Goal: Task Accomplishment & Management: Manage account settings

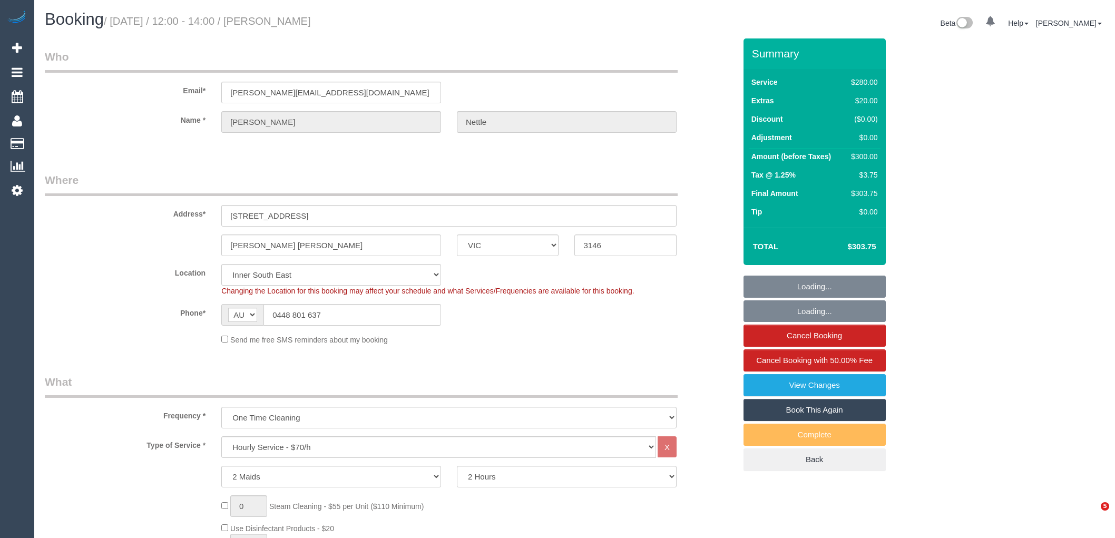
select select "VIC"
select select "2"
select select "number:27"
select select "number:14"
select select "number:19"
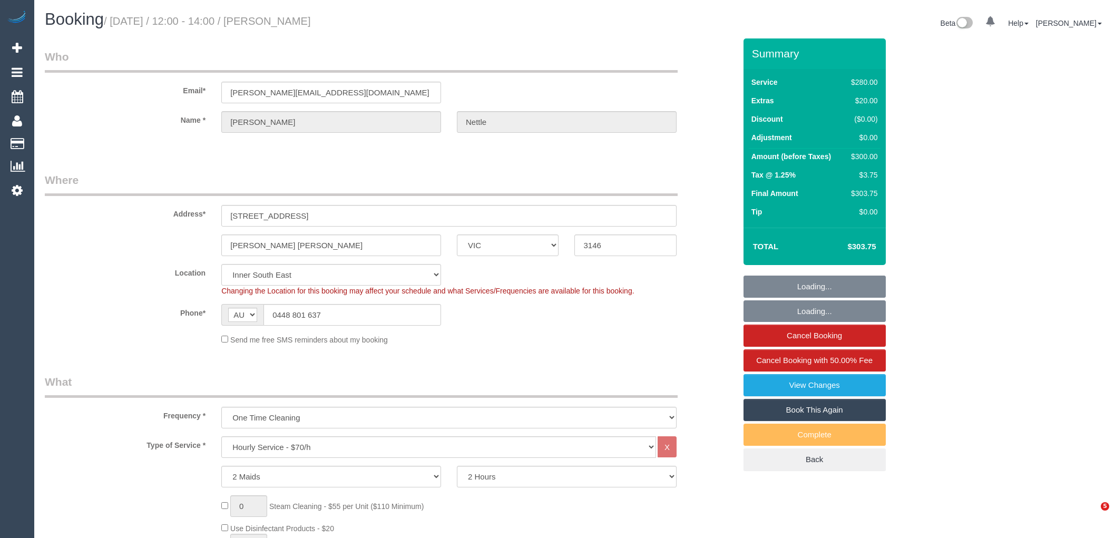
select select "number:25"
select select "number:33"
select select "number:12"
select select "object:883"
select select "spot1"
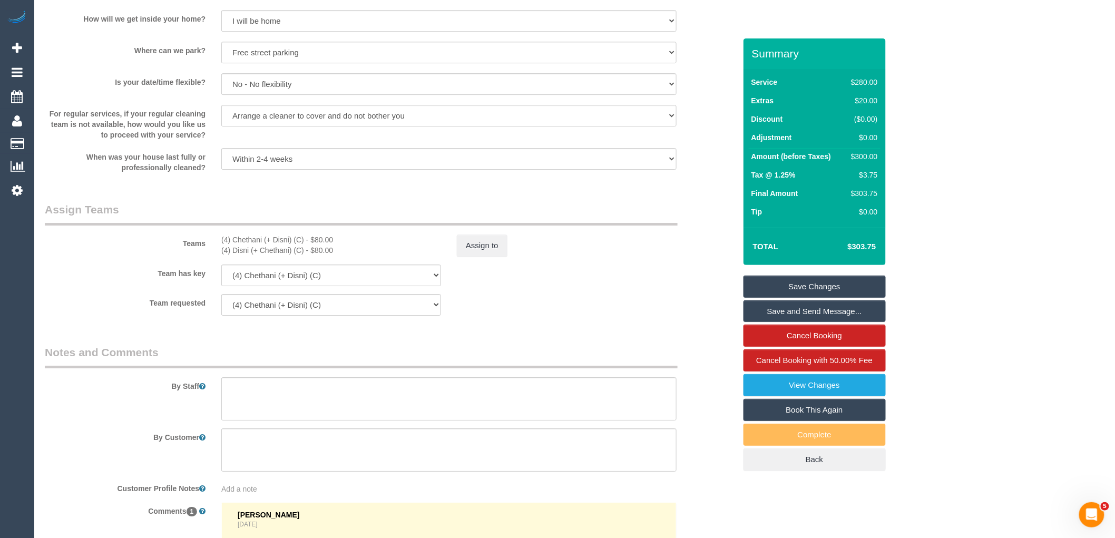
scroll to position [1522, 0]
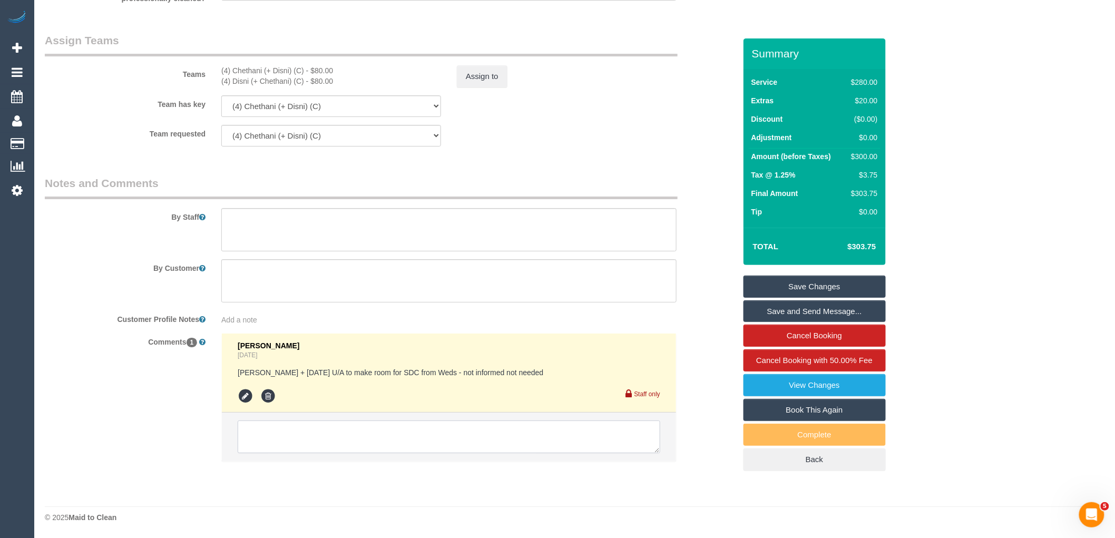
click at [364, 445] on textarea at bounding box center [449, 437] width 423 height 33
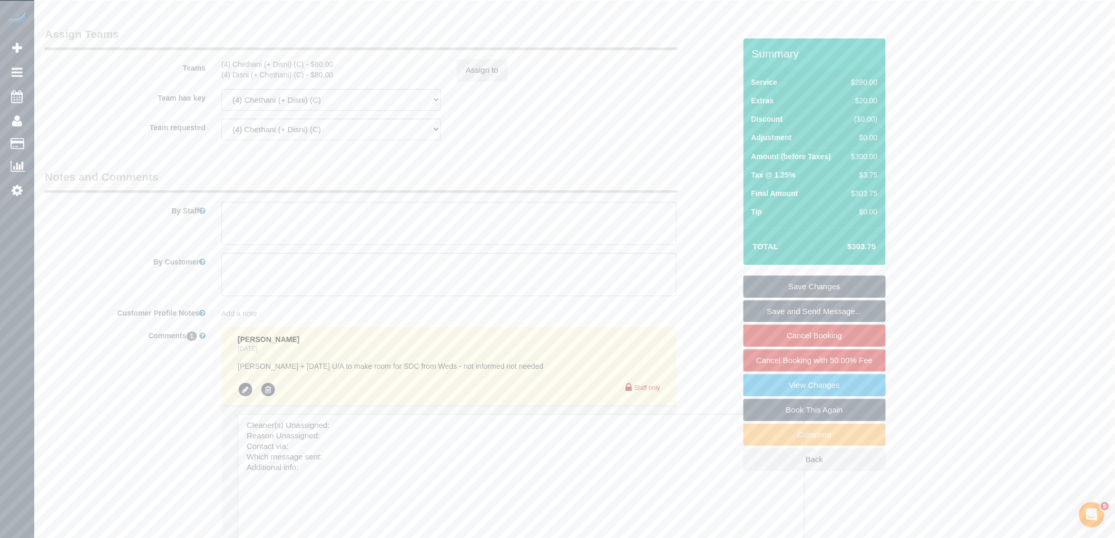
drag, startPoint x: 651, startPoint y: 447, endPoint x: 517, endPoint y: 208, distance: 274.0
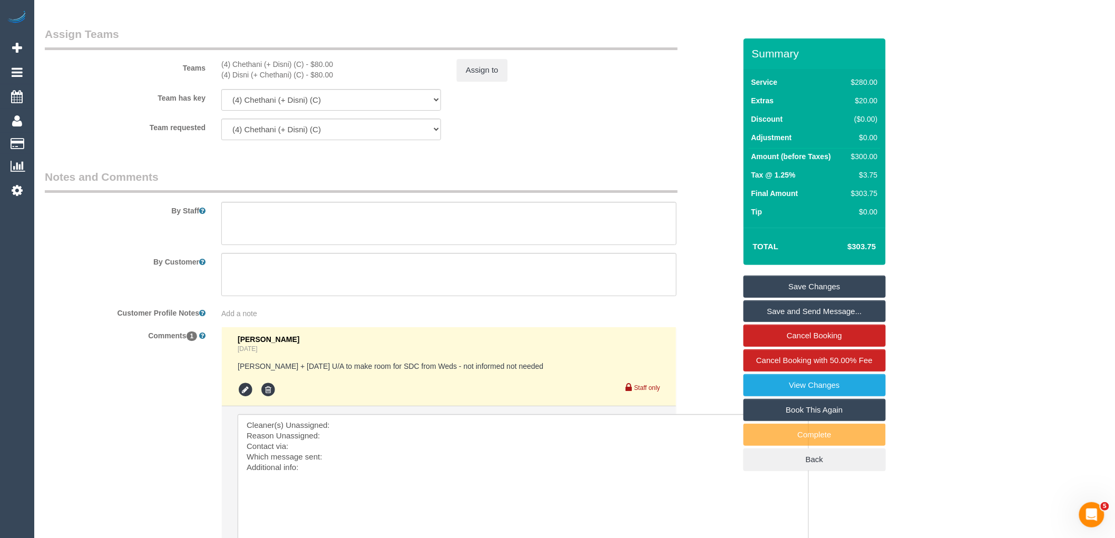
drag, startPoint x: 306, startPoint y: 69, endPoint x: 215, endPoint y: 71, distance: 90.7
click at [215, 71] on div "(4) Chethani (+ Disni) (C) - $80.00 (4) Disni (+ Chethani) (C) - $80.00" at bounding box center [331, 69] width 236 height 21
copy div "(4) Chethani (+ Disni) (C)"
click at [372, 426] on textarea at bounding box center [523, 487] width 571 height 146
paste textarea "(4) Chethani (+ Disni) (C)"
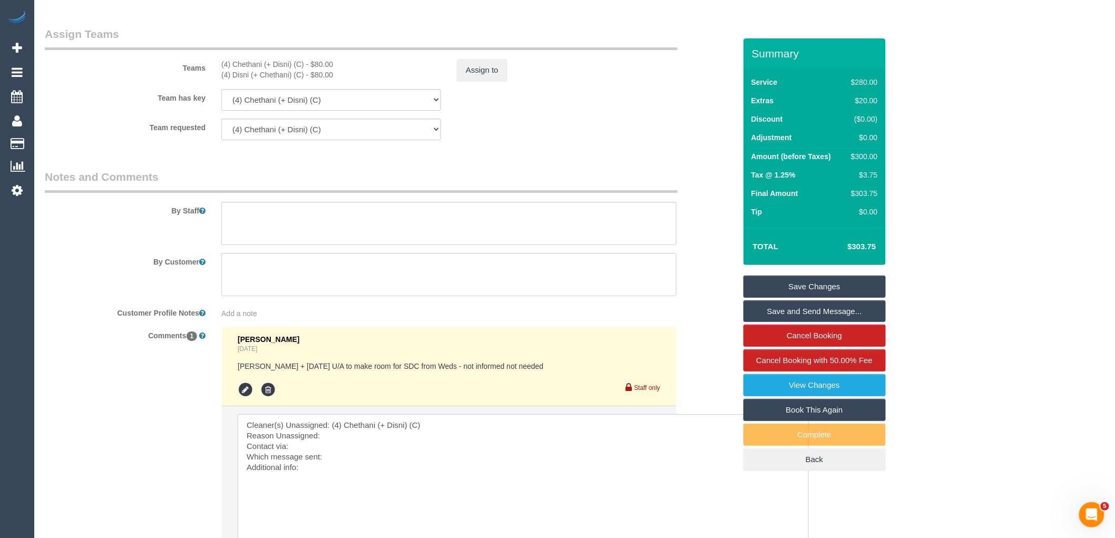
click at [340, 445] on textarea at bounding box center [523, 487] width 571 height 146
drag, startPoint x: 355, startPoint y: 443, endPoint x: 324, endPoint y: 440, distance: 31.3
click at [324, 440] on textarea at bounding box center [523, 487] width 571 height 146
paste textarea "Chethani cannot complete the second job today. Its x2 maids for x2 hours. Disni…"
drag, startPoint x: 489, startPoint y: 443, endPoint x: 417, endPoint y: 442, distance: 71.7
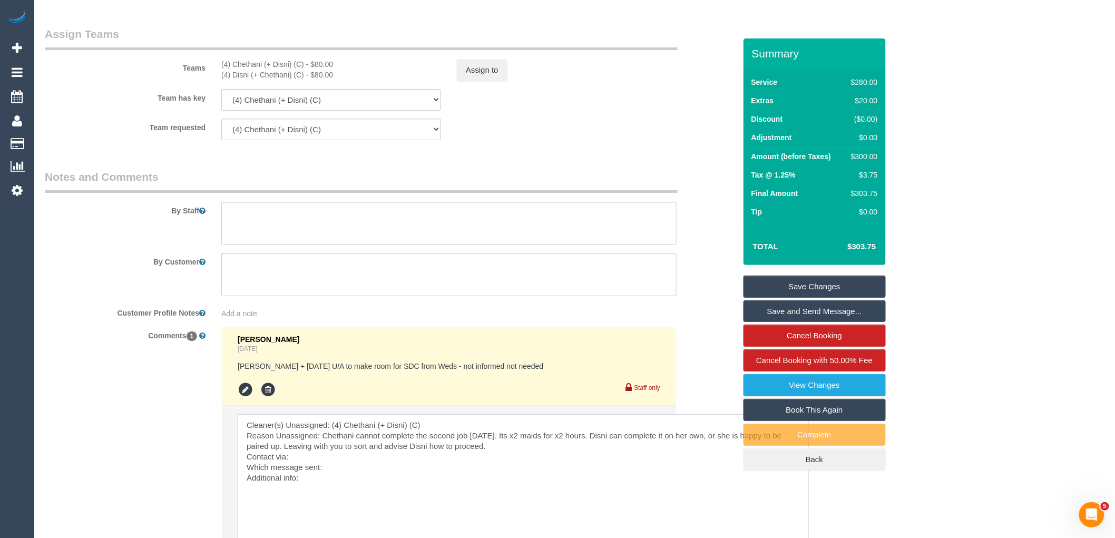
click at [417, 442] on textarea at bounding box center [523, 487] width 571 height 146
click at [304, 461] on textarea at bounding box center [523, 487] width 571 height 146
click at [343, 488] on textarea at bounding box center [523, 487] width 571 height 146
click at [355, 473] on textarea at bounding box center [523, 487] width 571 height 146
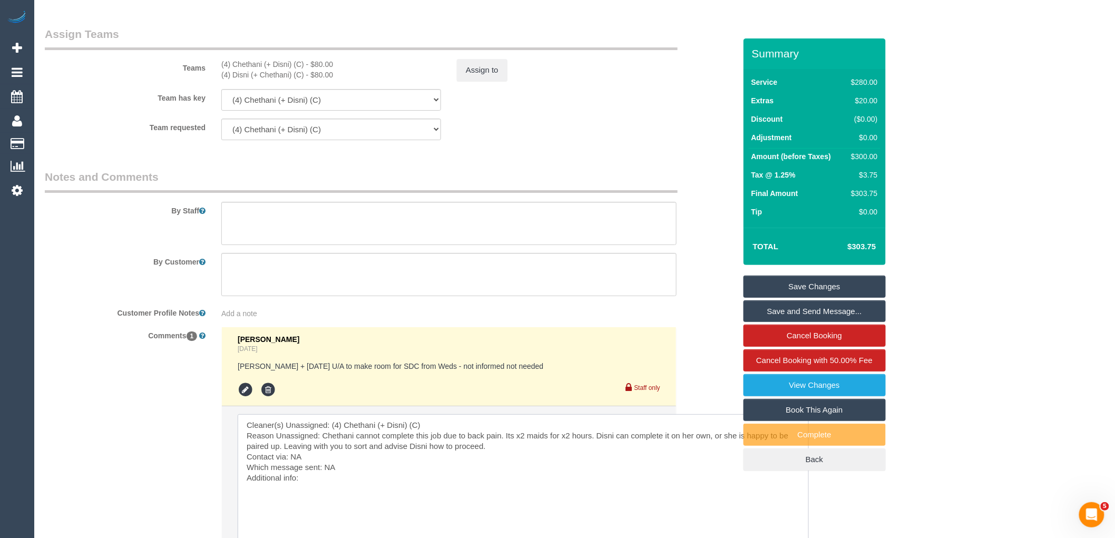
click at [358, 482] on textarea at bounding box center [523, 487] width 571 height 146
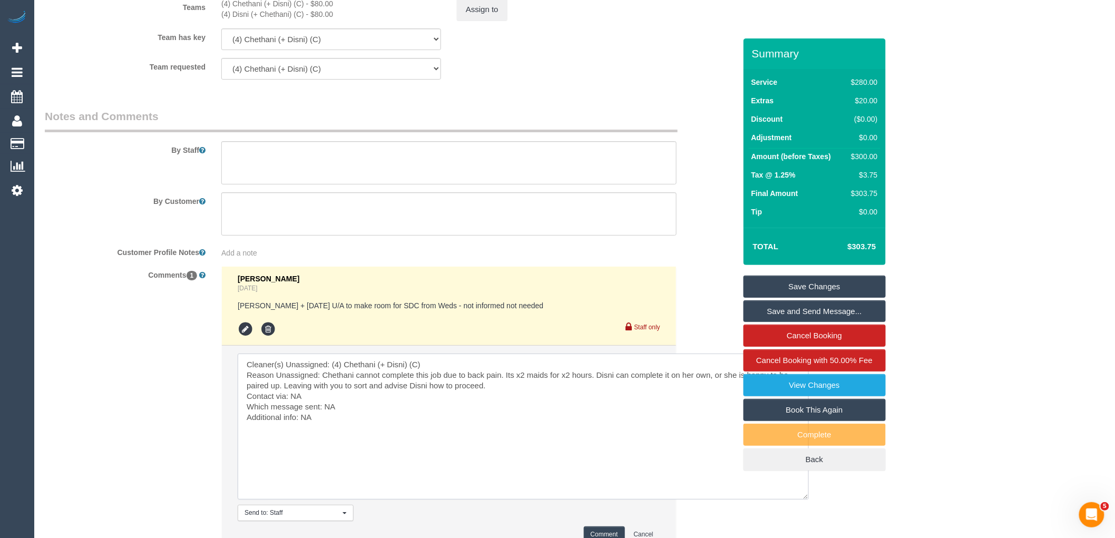
scroll to position [1640, 0]
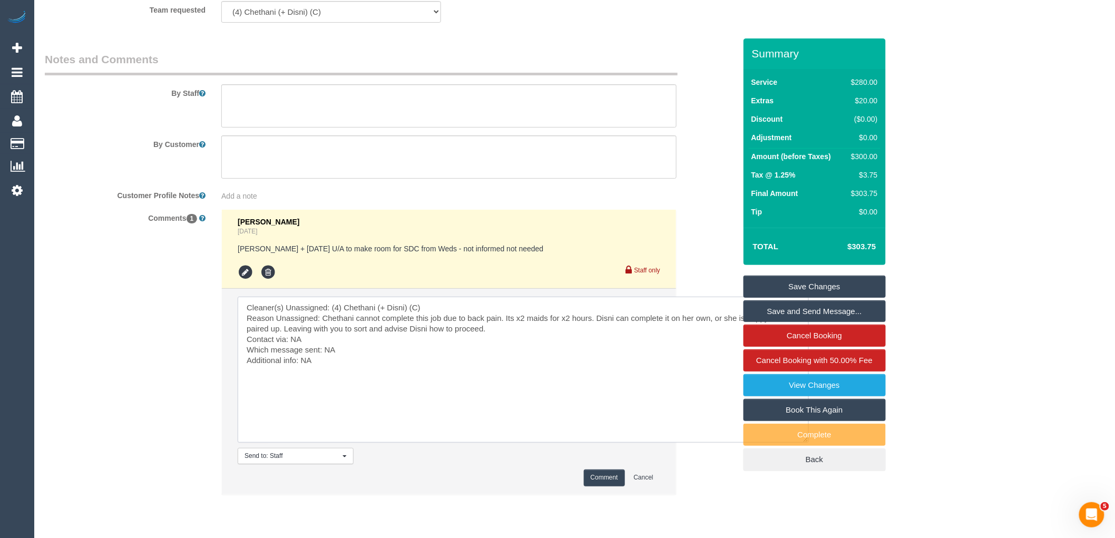
type textarea "Cleaner(s) Unassigned: (4) Chethani (+ Disni) (C) Reason Unassigned: Chethani c…"
click at [602, 485] on button "Comment" at bounding box center [604, 478] width 41 height 16
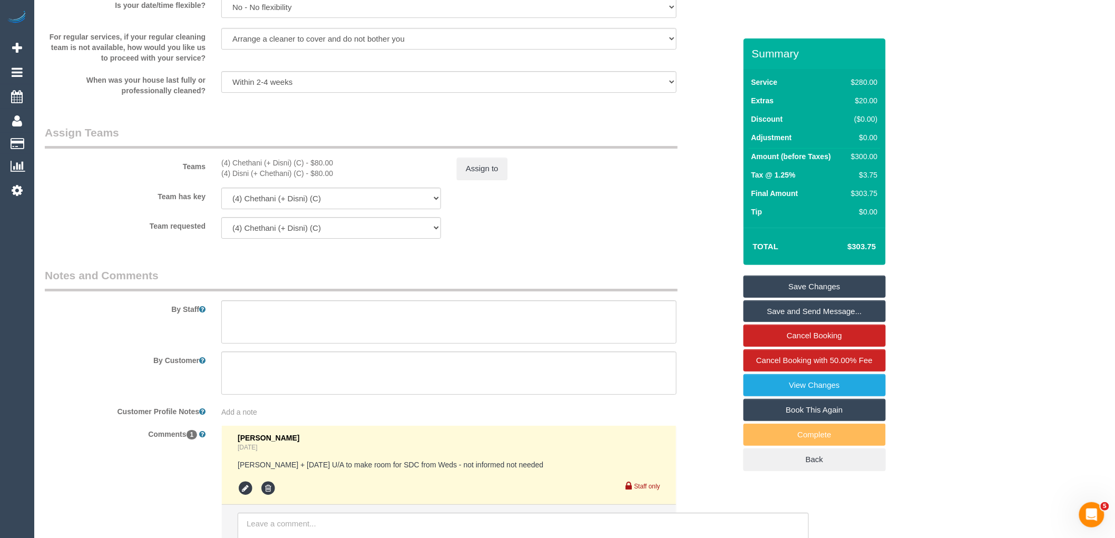
scroll to position [1405, 0]
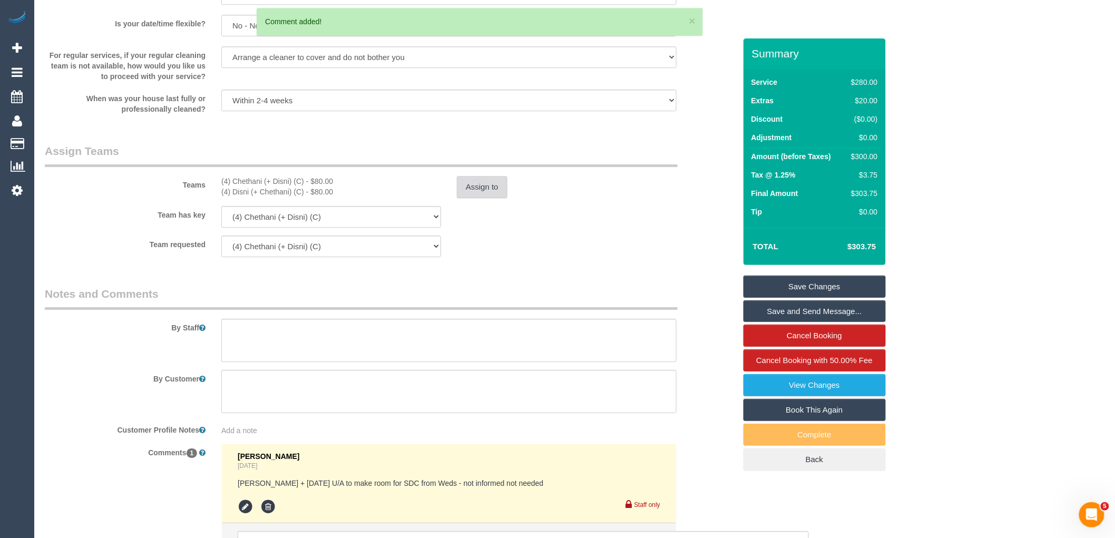
click at [492, 190] on button "Assign to" at bounding box center [482, 187] width 51 height 22
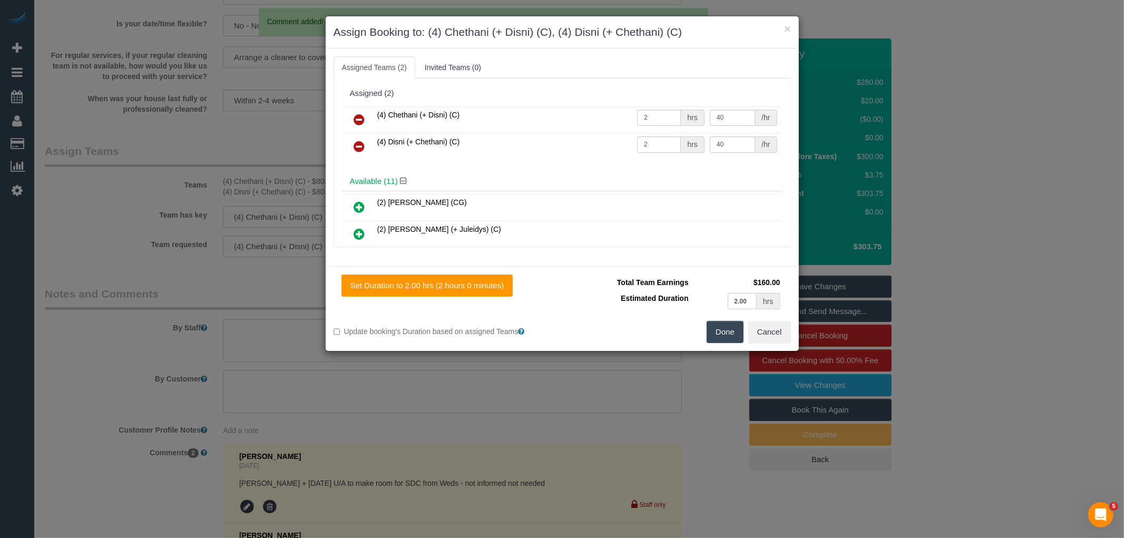
click at [359, 116] on icon at bounding box center [359, 119] width 11 height 13
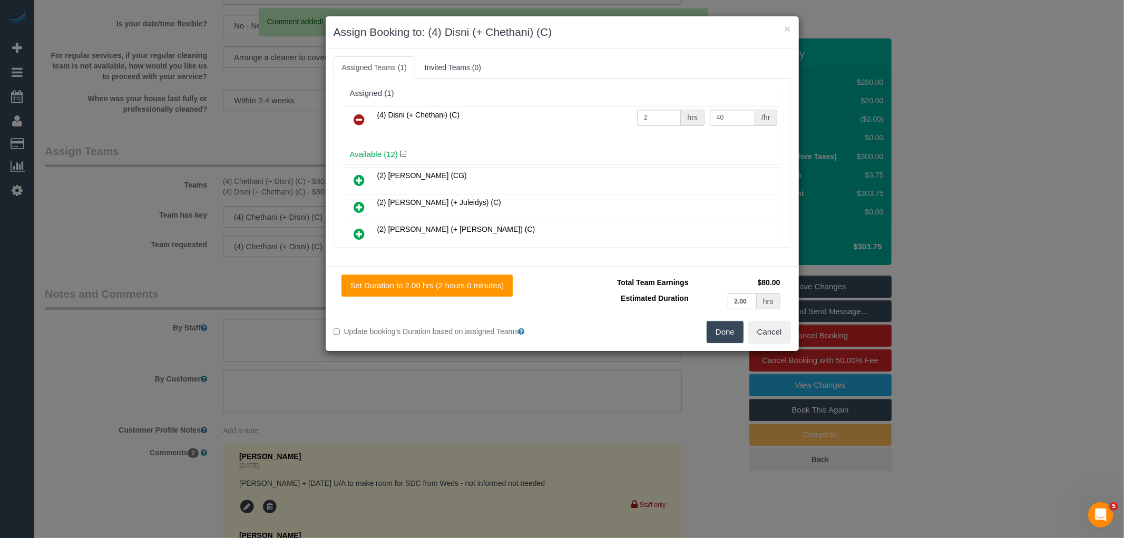
click at [733, 329] on button "Done" at bounding box center [725, 332] width 37 height 22
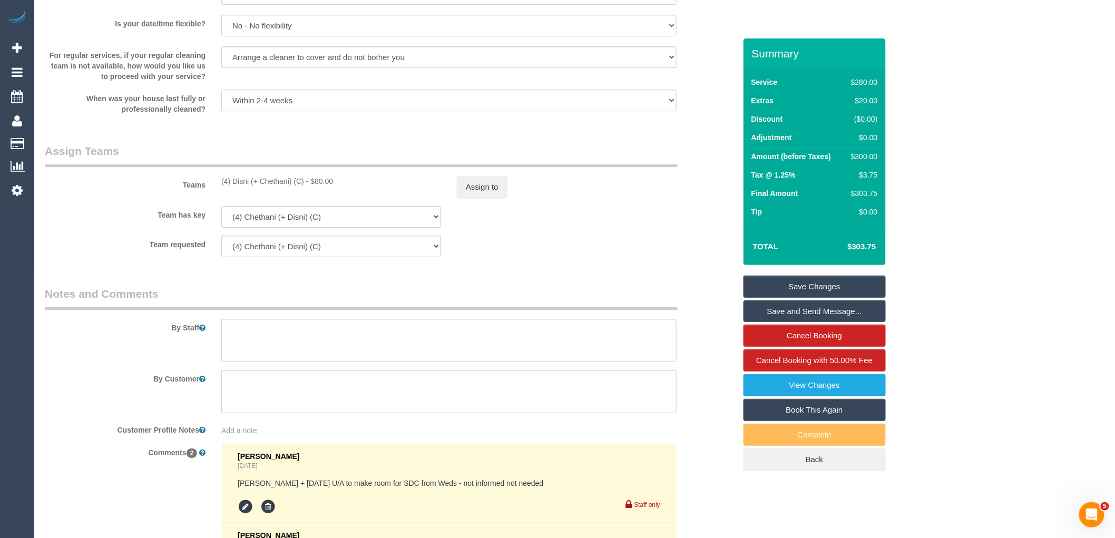
click at [797, 283] on link "Save Changes" at bounding box center [815, 287] width 142 height 22
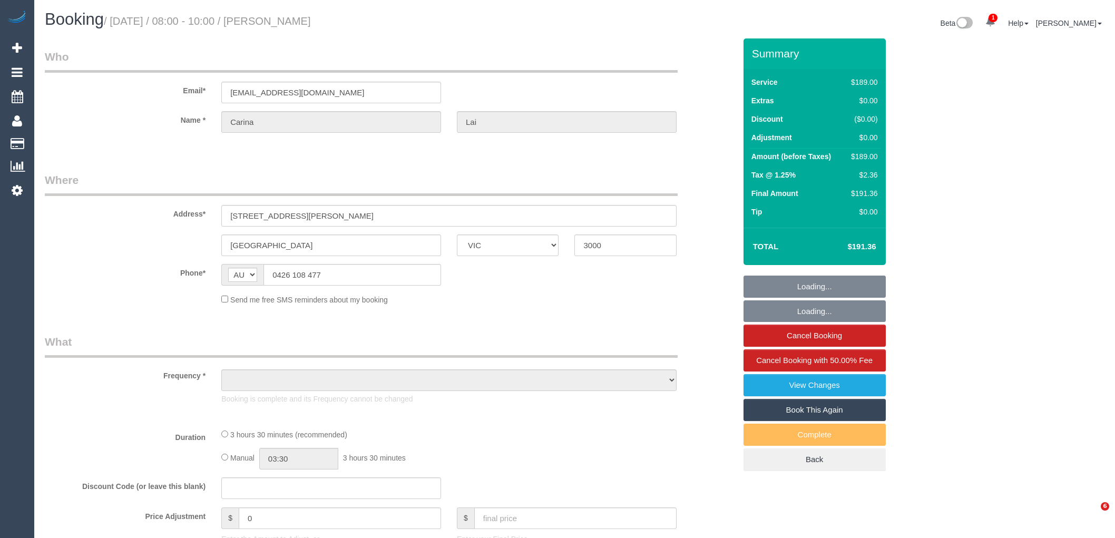
select select "VIC"
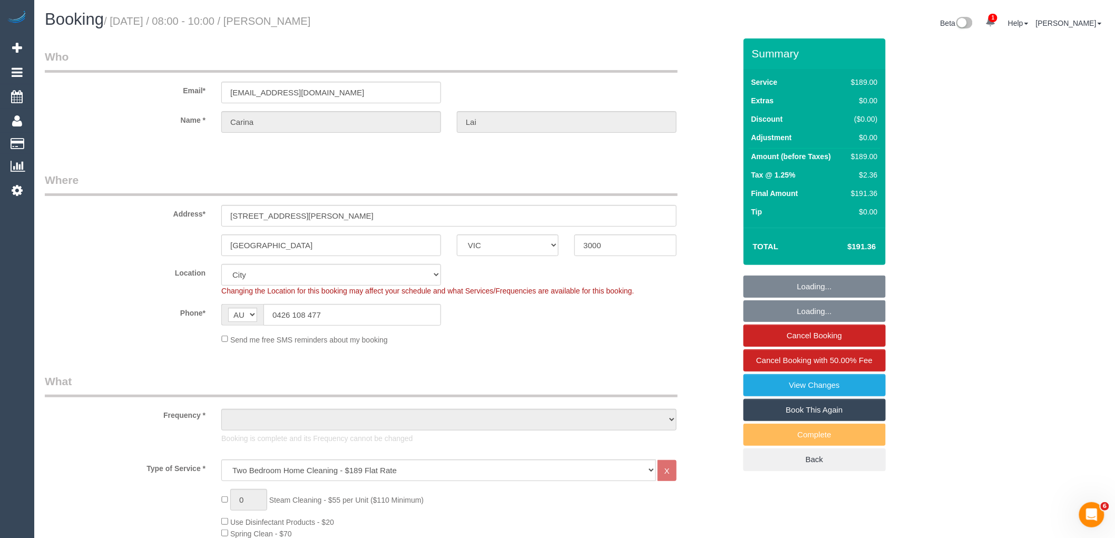
select select "string:stripe-pm_1RTGnS2GScqysDRVAFWuk84y"
select select "object:11461"
select select "number:28"
select select "number:14"
select select "number:20"
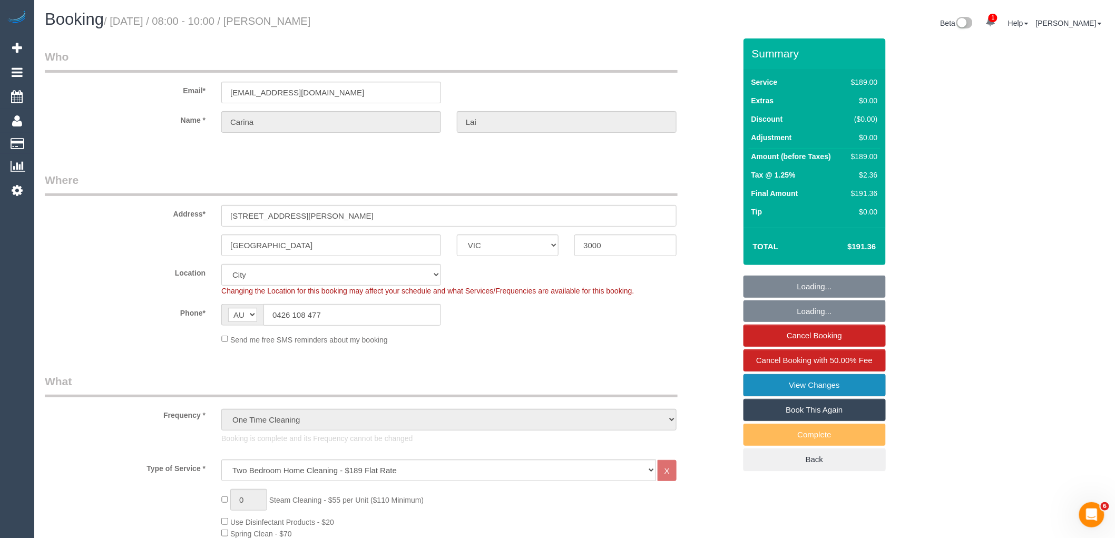
select select "number:23"
select select "number:33"
select select "number:13"
click at [822, 387] on link "View Changes" at bounding box center [815, 385] width 142 height 22
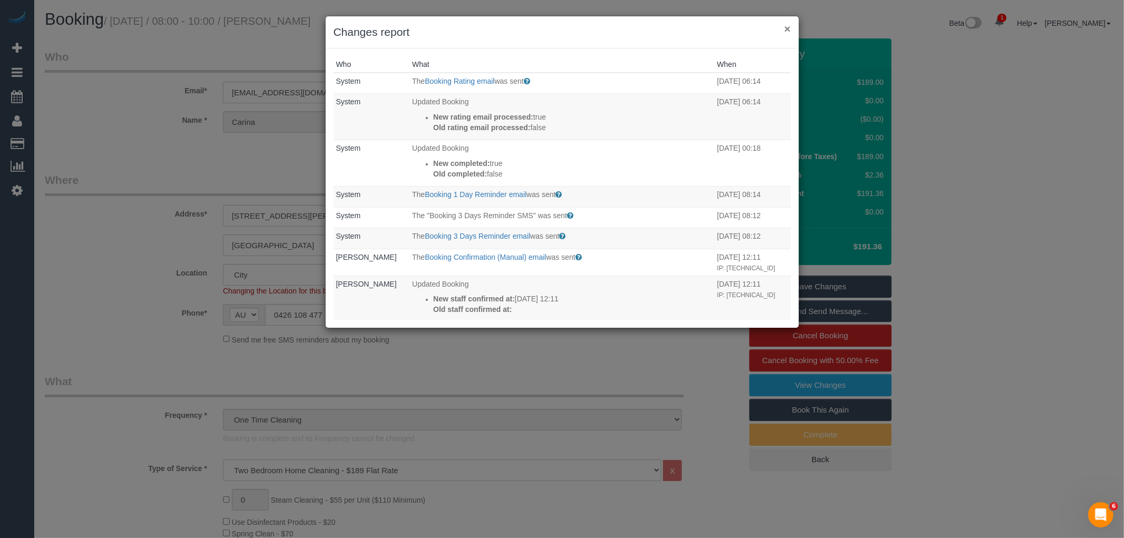
click at [786, 29] on button "×" at bounding box center [787, 28] width 6 height 11
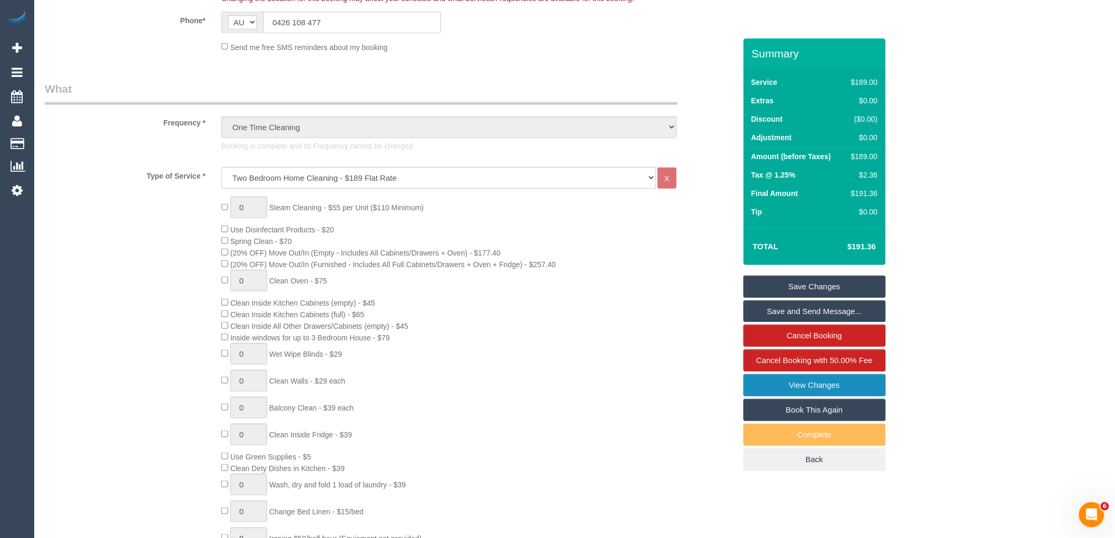
scroll to position [703, 0]
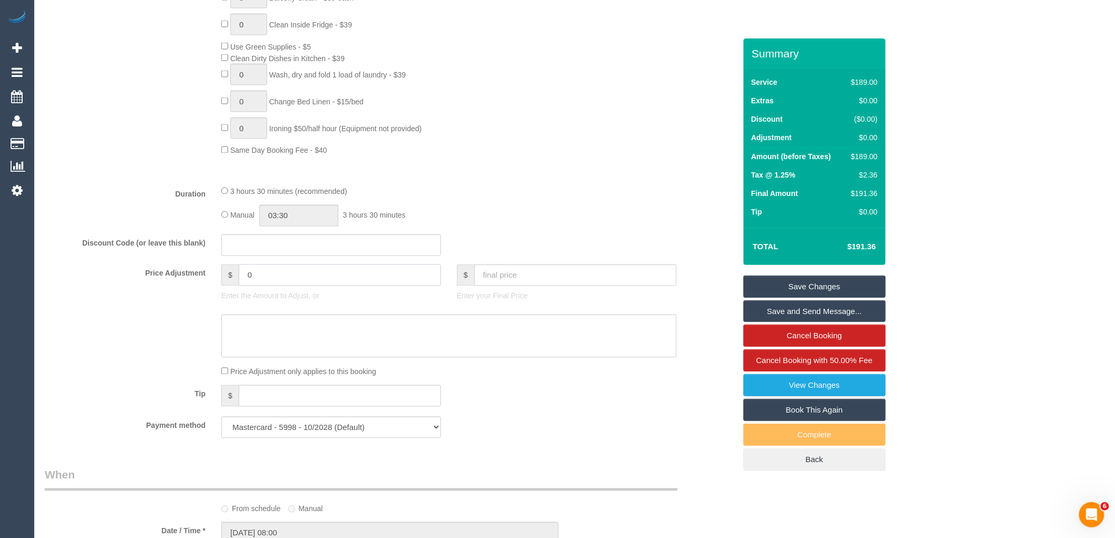
click at [306, 281] on input "0" at bounding box center [340, 276] width 202 height 22
type input "029"
click at [297, 358] on textarea at bounding box center [448, 336] width 455 height 43
type textarea "$"
type input "29"
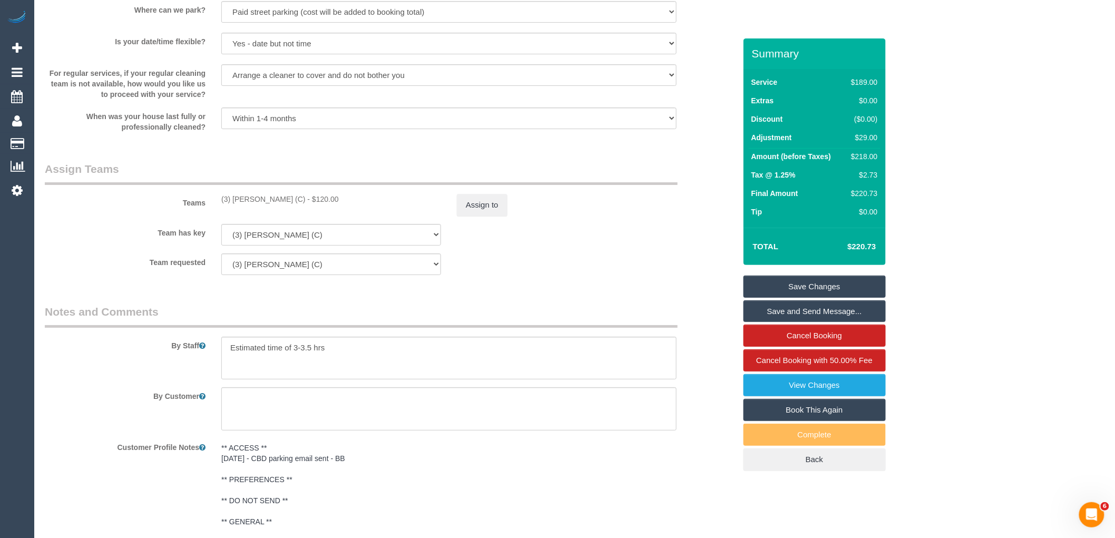
scroll to position [1581, 0]
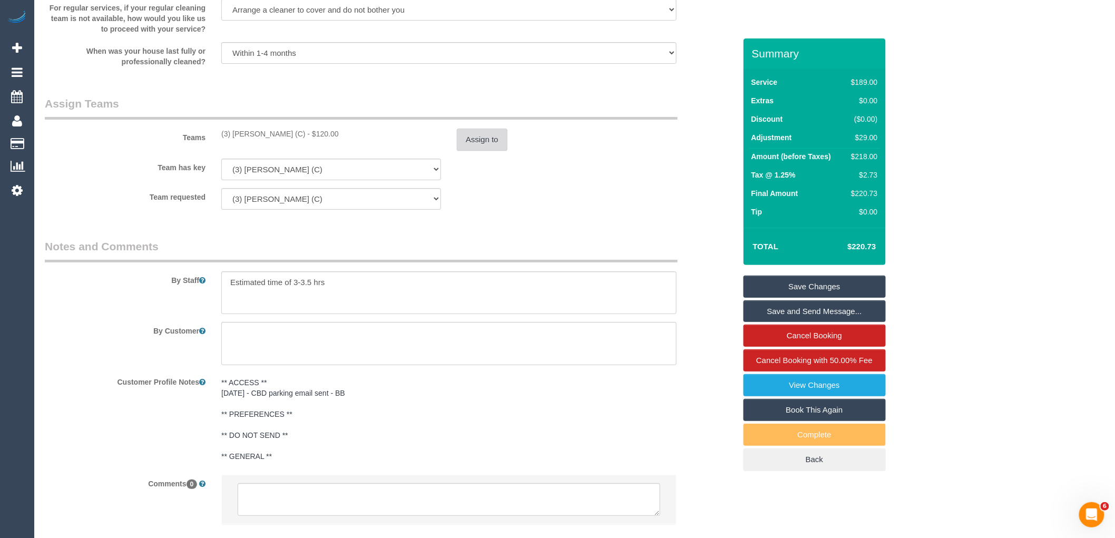
type textarea "$29 parking VC"
click at [482, 151] on button "Assign to" at bounding box center [482, 140] width 51 height 22
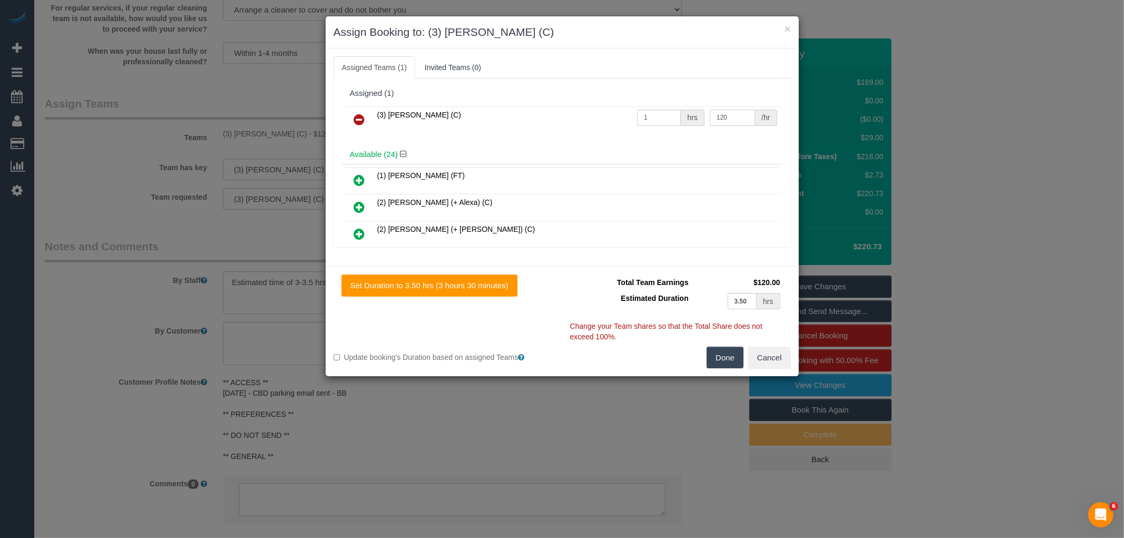
click at [744, 121] on input "120" at bounding box center [732, 118] width 45 height 16
type input "149"
click at [715, 348] on button "Done" at bounding box center [725, 358] width 37 height 22
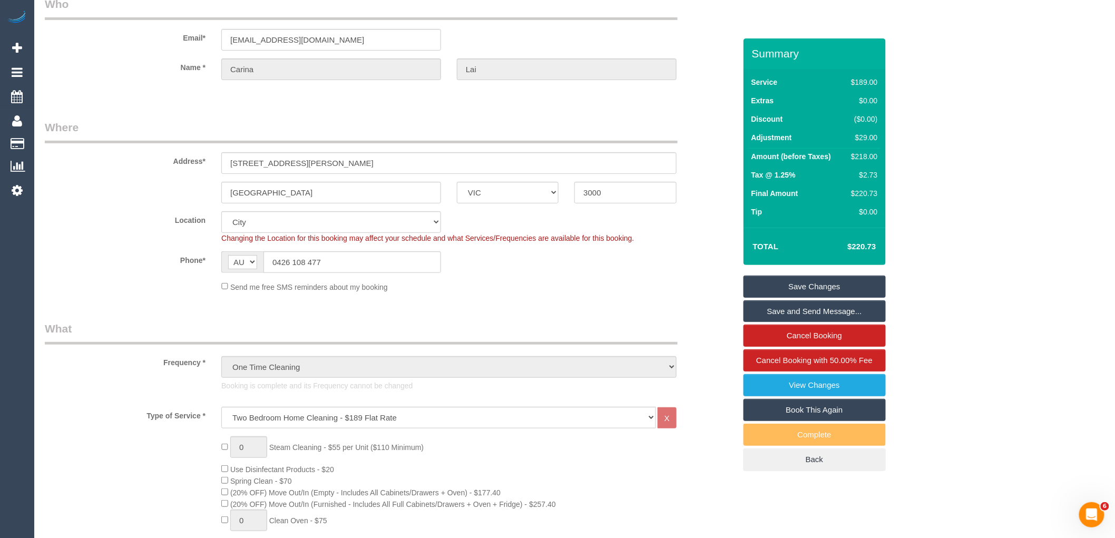
scroll to position [0, 0]
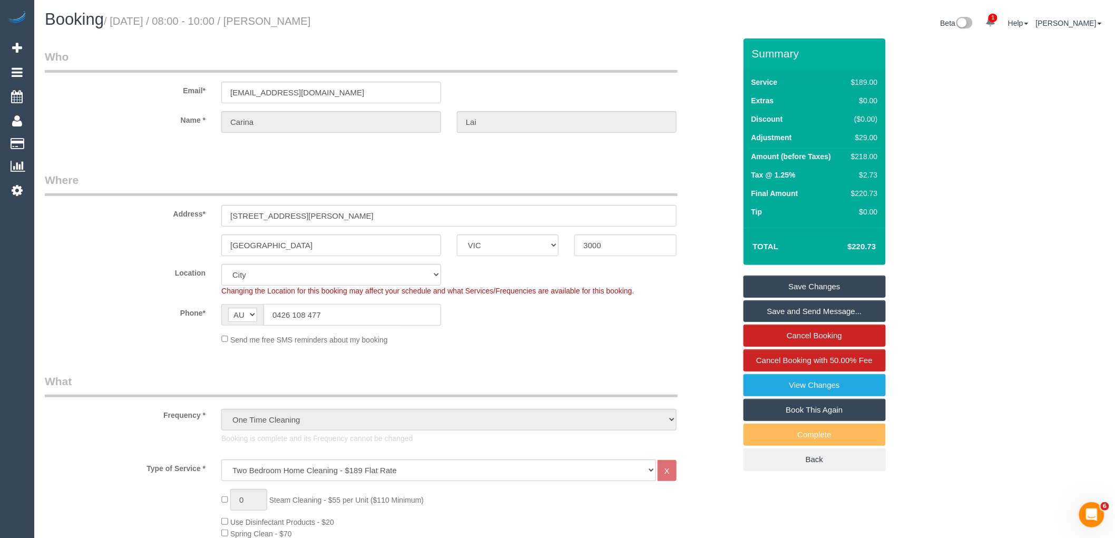
drag, startPoint x: 355, startPoint y: 312, endPoint x: 211, endPoint y: 298, distance: 144.5
click at [211, 298] on sui-booking-location "Location [GEOGRAPHIC_DATA] (North) East (South) [GEOGRAPHIC_DATA] (East) [GEOGR…" at bounding box center [390, 304] width 691 height 81
click at [829, 275] on div "Summary Service $189.00 Extras $0.00 Discount ($0.00) Adjustment $29.00 Amount …" at bounding box center [815, 265] width 142 height 454
click at [831, 285] on link "Save Changes" at bounding box center [815, 287] width 142 height 22
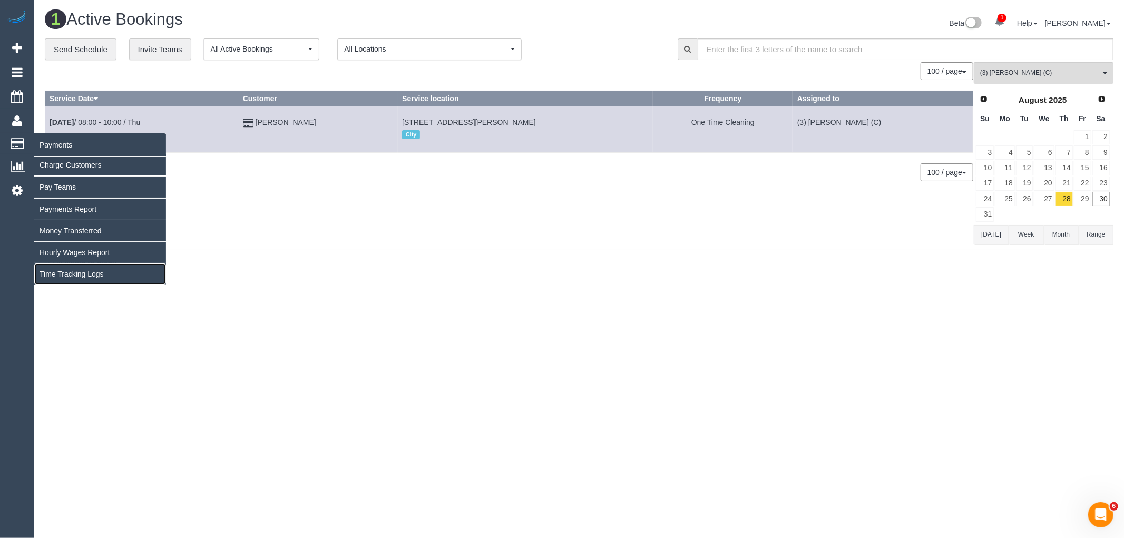
click at [65, 275] on link "Time Tracking Logs" at bounding box center [100, 274] width 132 height 21
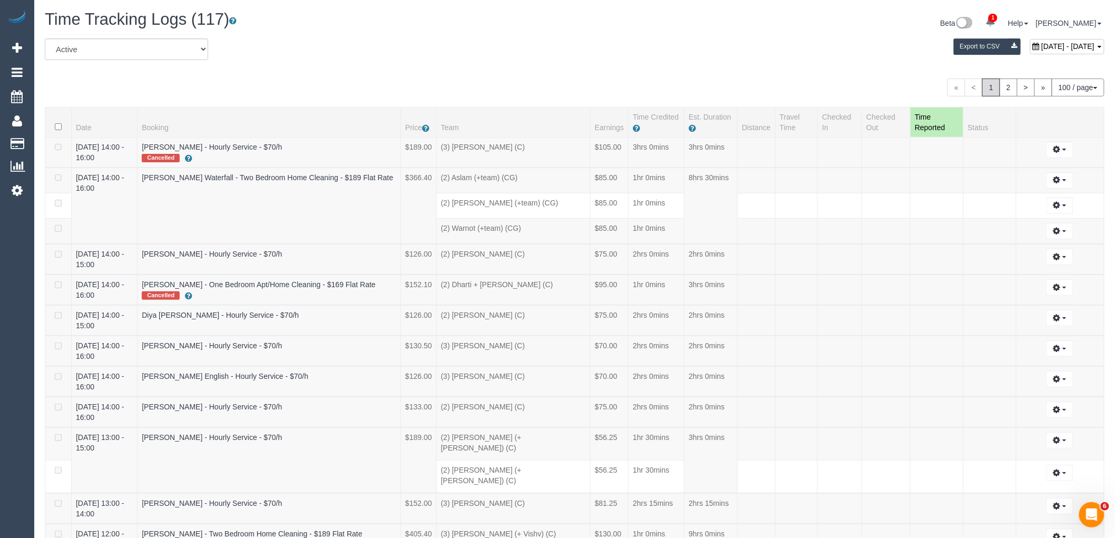
click at [1041, 44] on span "[DATE] - [DATE]" at bounding box center [1067, 46] width 53 height 8
type input "**********"
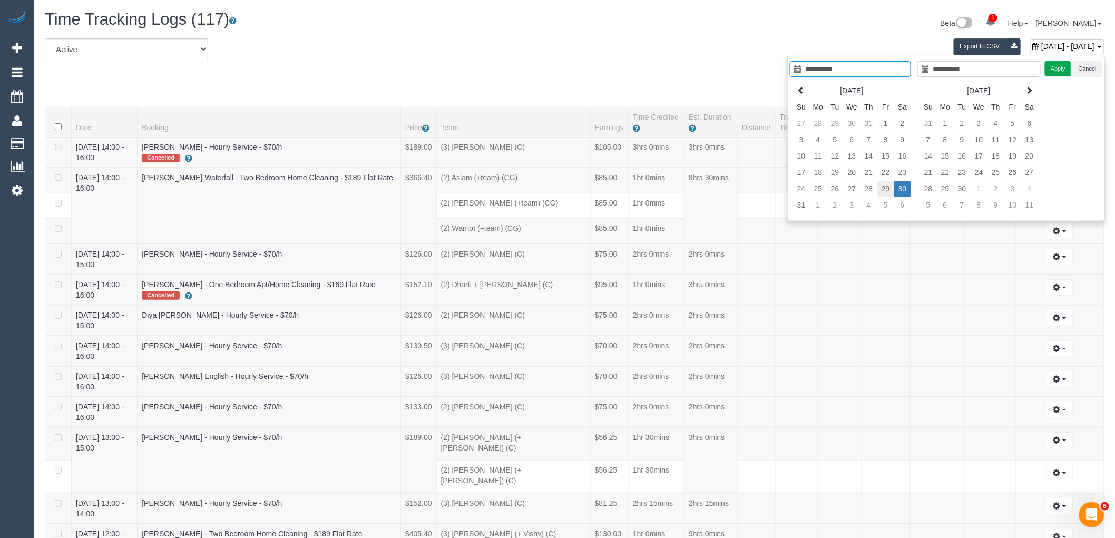
type input "**********"
click at [888, 187] on td "29" at bounding box center [886, 189] width 17 height 16
type input "**********"
click at [888, 187] on td "29" at bounding box center [886, 189] width 17 height 16
type input "**********"
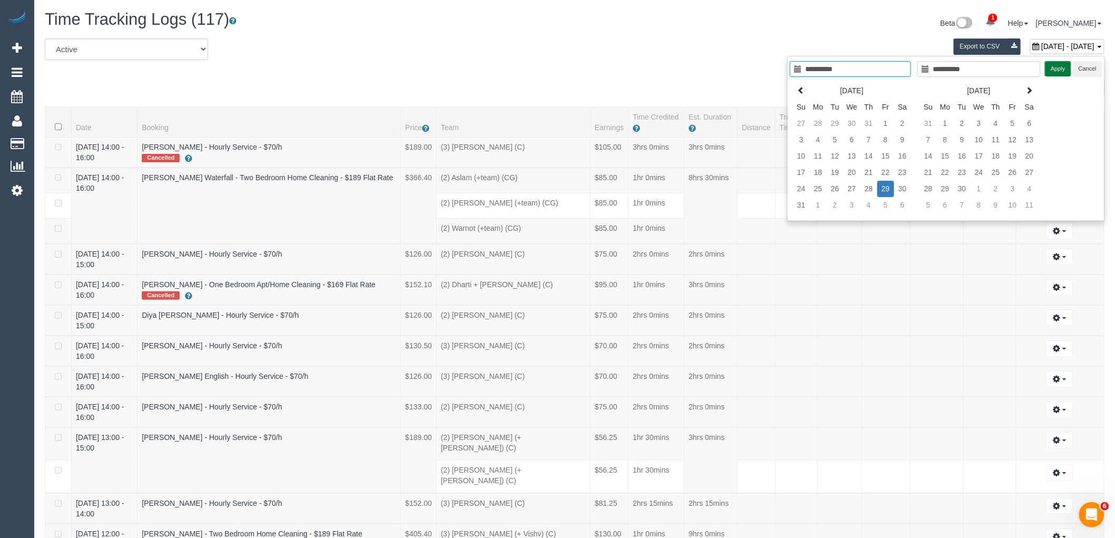
click at [1053, 67] on button "Apply" at bounding box center [1058, 68] width 26 height 15
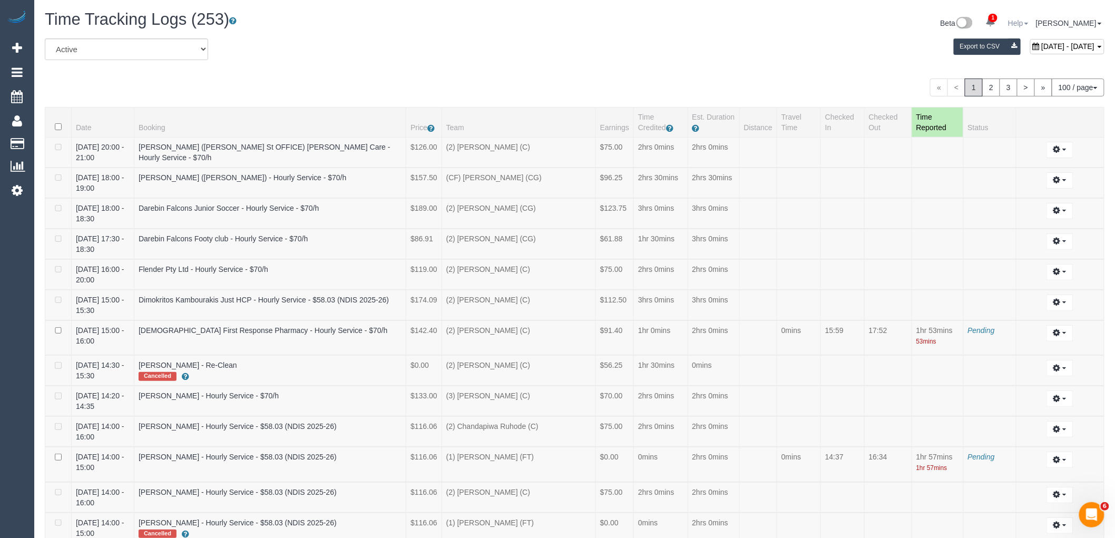
scroll to position [1756, 0]
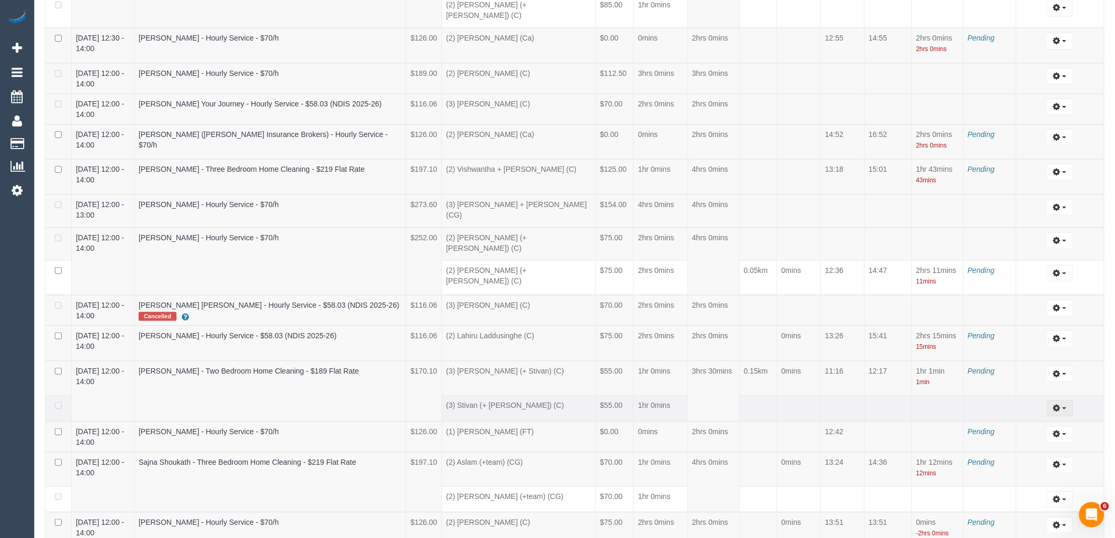
click at [1053, 400] on button "button" at bounding box center [1060, 408] width 27 height 16
click at [1041, 421] on link "Edit" at bounding box center [1031, 428] width 83 height 14
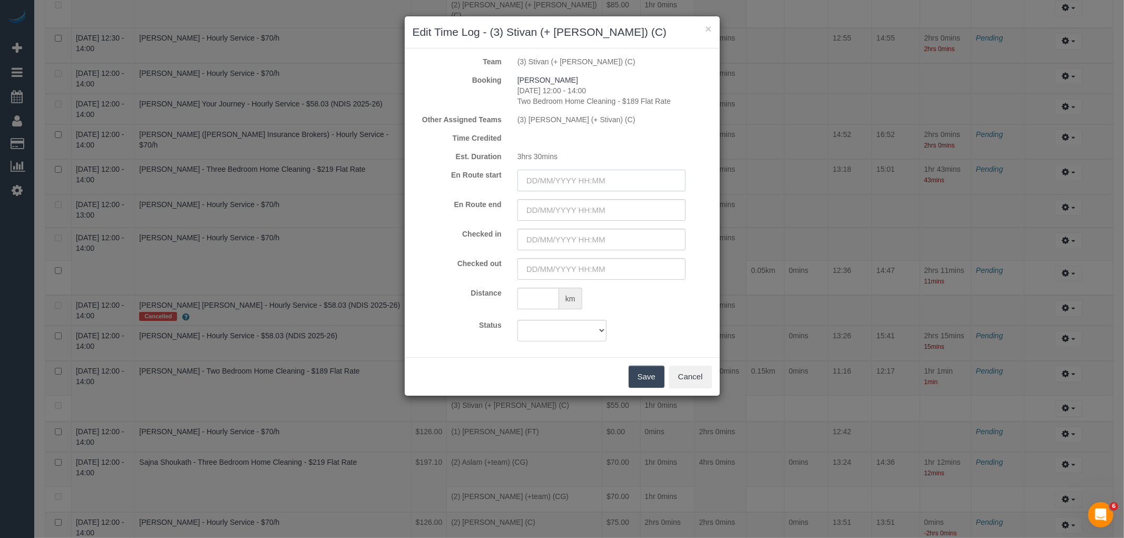
click at [554, 170] on input "text" at bounding box center [602, 181] width 168 height 22
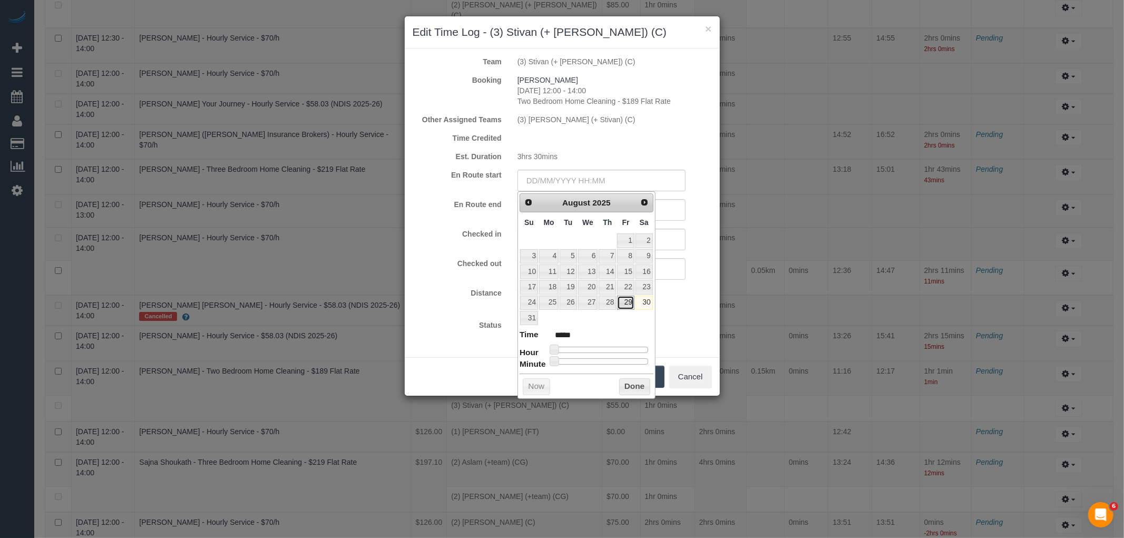
click at [626, 307] on link "29" at bounding box center [625, 303] width 17 height 14
type input "[DATE] 00:00"
click at [663, 213] on input "text" at bounding box center [602, 210] width 168 height 22
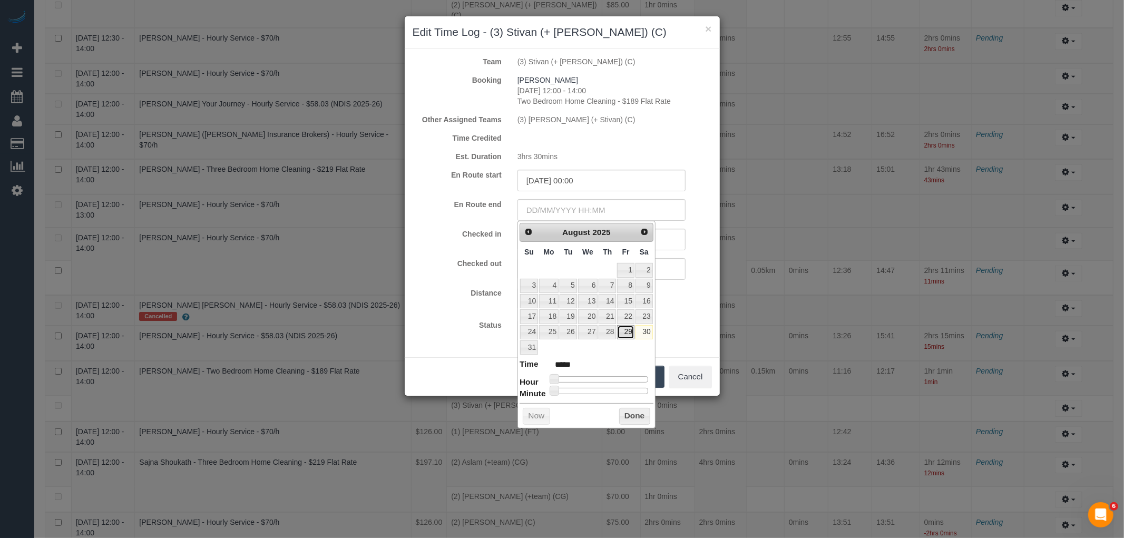
click at [629, 336] on link "29" at bounding box center [625, 332] width 17 height 14
type input "[DATE] 00:00"
click at [674, 240] on input "text" at bounding box center [602, 240] width 168 height 22
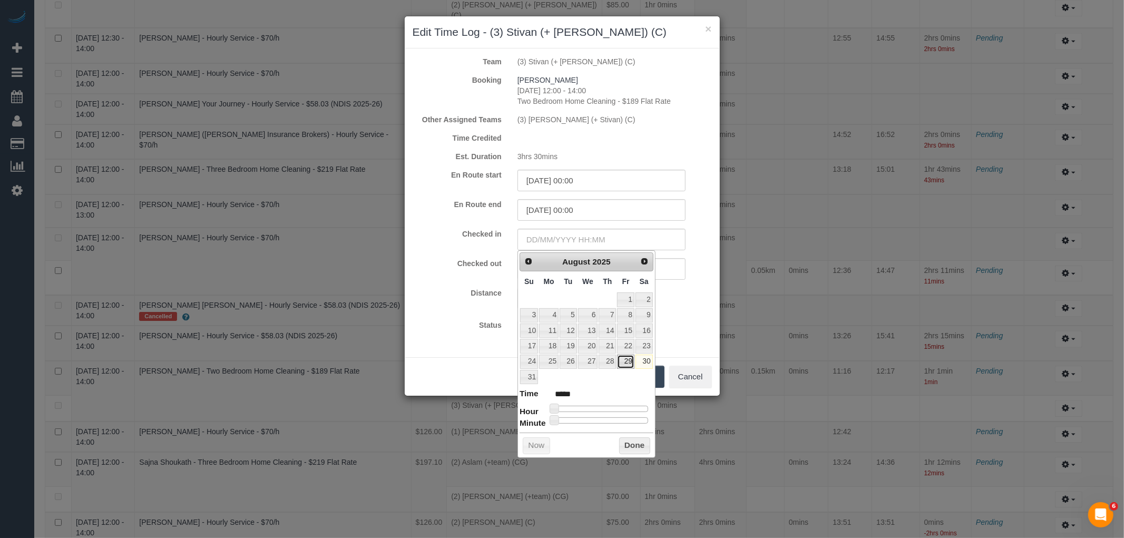
click at [625, 364] on link "29" at bounding box center [625, 362] width 17 height 14
type input "[DATE] 09:00"
type input "*****"
click at [590, 407] on div at bounding box center [601, 409] width 94 height 6
click at [602, 410] on div at bounding box center [601, 409] width 94 height 6
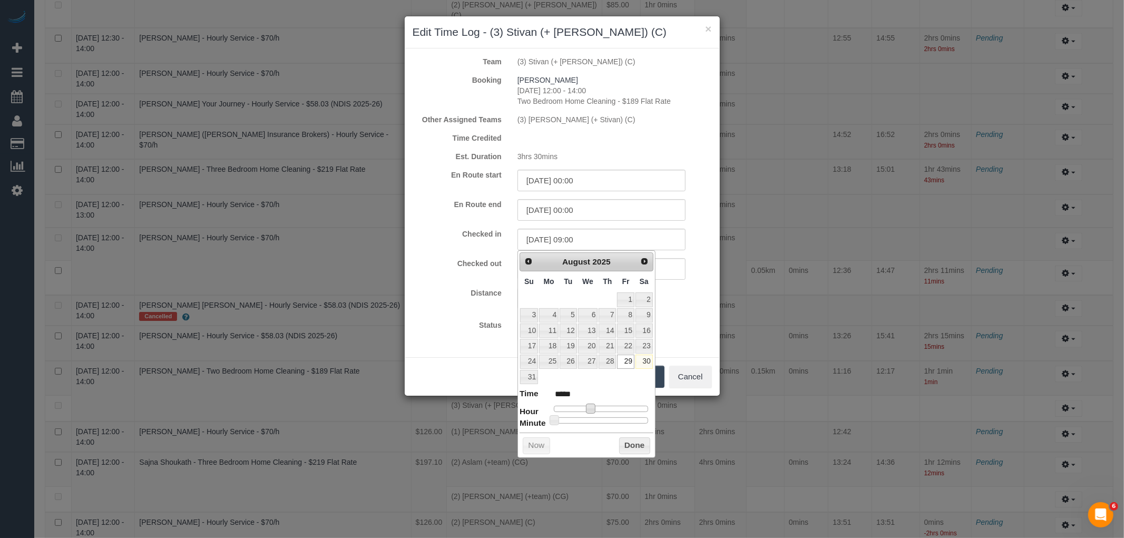
type input "[DATE] 12:00"
type input "*****"
type input "[DATE] 11:00"
type input "*****"
click at [599, 410] on span at bounding box center [598, 408] width 9 height 9
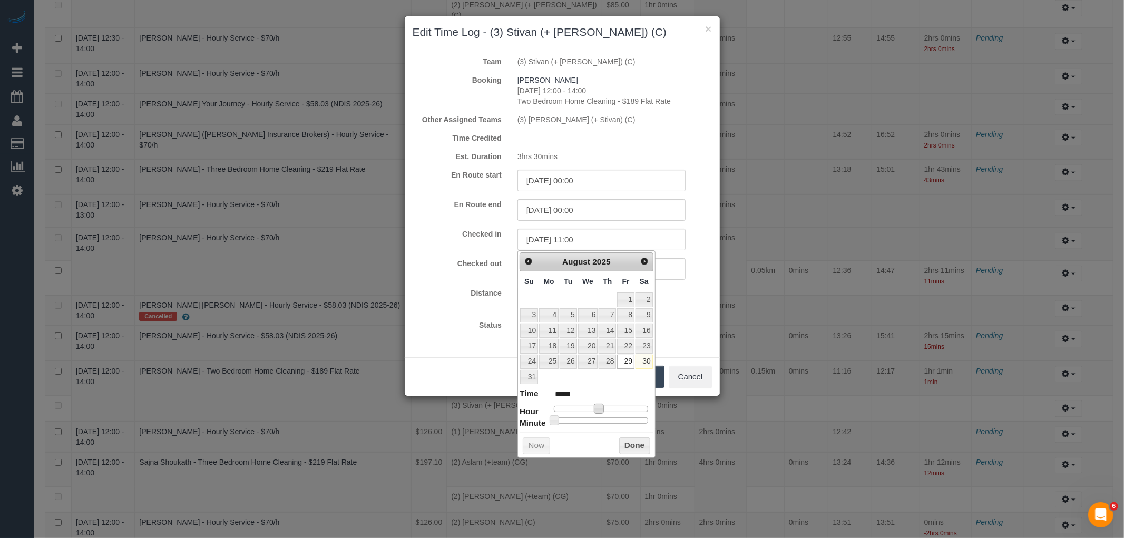
type input "[DATE] 11:23"
type input "*****"
click at [591, 422] on div at bounding box center [601, 420] width 94 height 6
type input "[DATE] 11:19"
type input "*****"
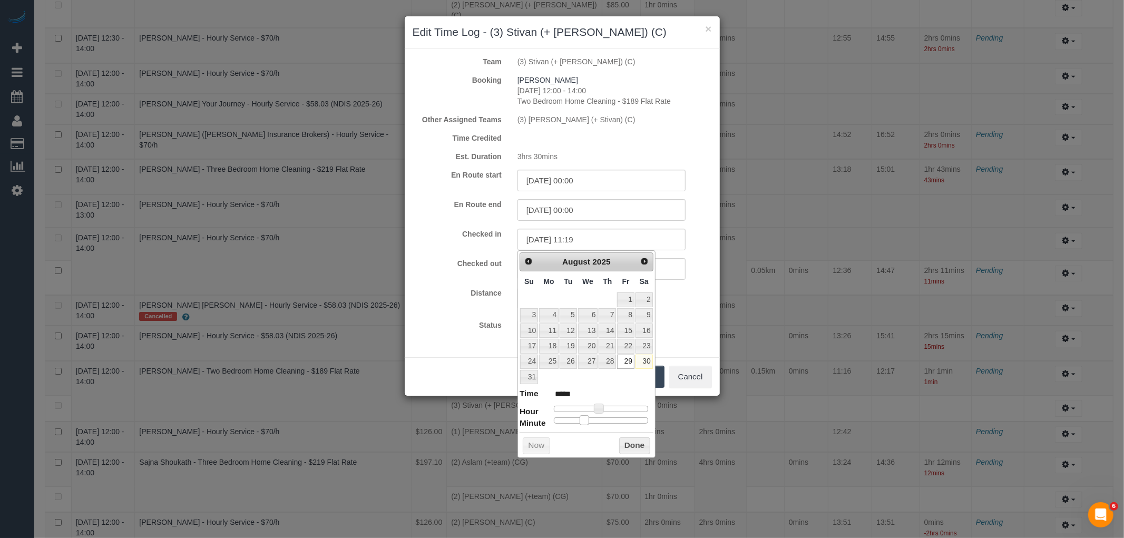
drag, startPoint x: 591, startPoint y: 422, endPoint x: 585, endPoint y: 424, distance: 6.0
click at [585, 424] on span at bounding box center [584, 419] width 9 height 9
click at [629, 445] on button "Done" at bounding box center [634, 445] width 31 height 17
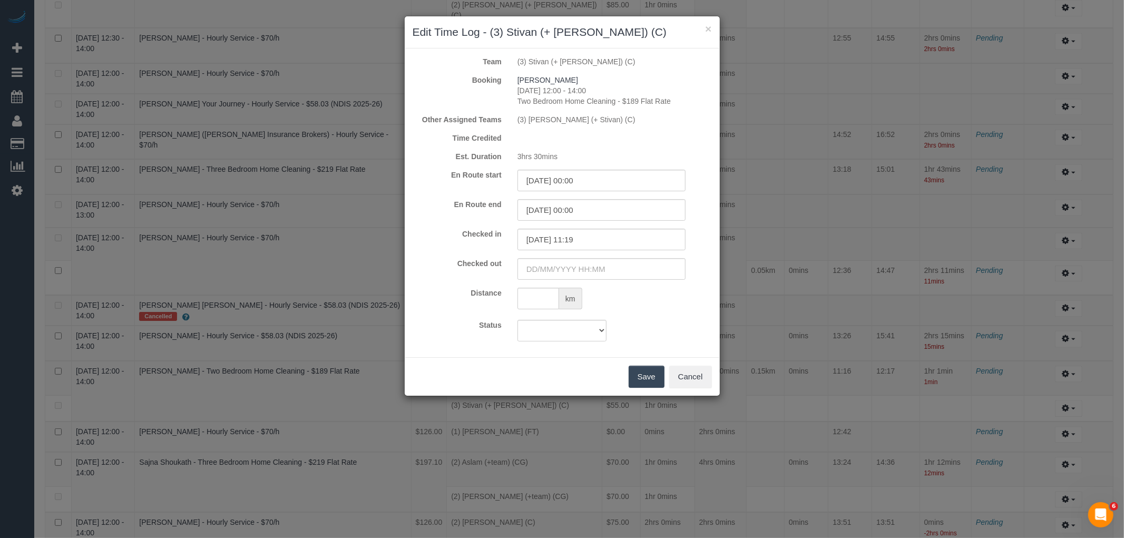
click at [663, 256] on div "Checked in [DATE] 11:19 Checked out" at bounding box center [562, 254] width 299 height 51
click at [660, 271] on input "text" at bounding box center [602, 269] width 168 height 22
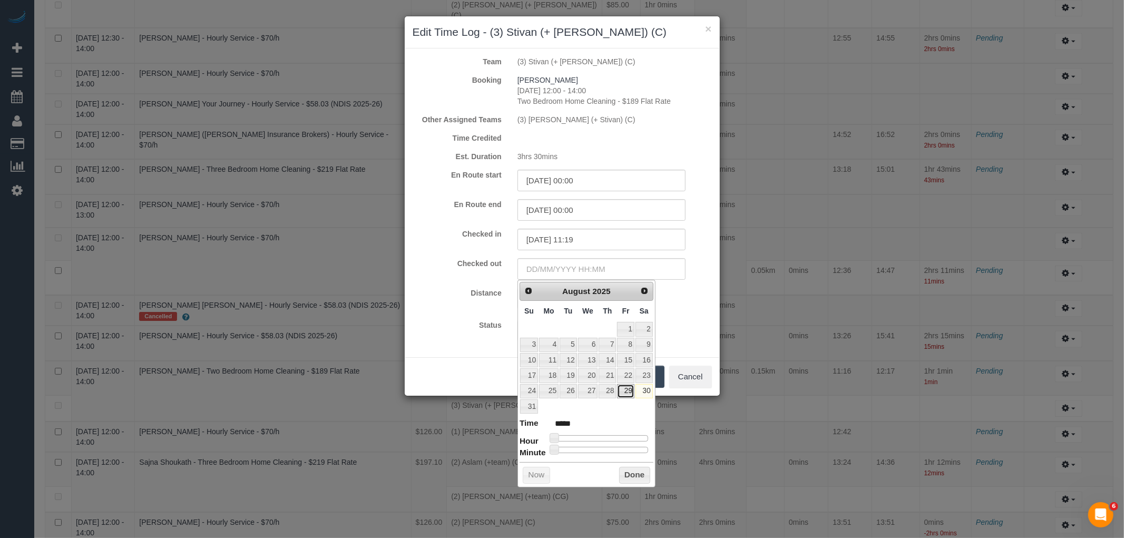
click at [628, 393] on link "29" at bounding box center [625, 391] width 17 height 14
type input "[DATE] 10:00"
type input "*****"
click at [596, 437] on div at bounding box center [601, 438] width 94 height 6
type input "[DATE] 11:00"
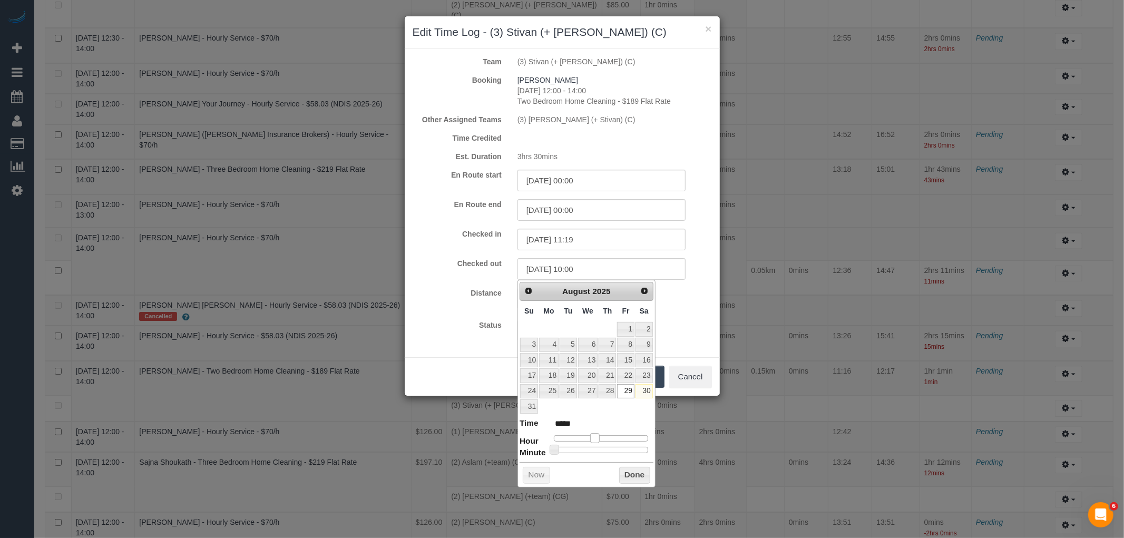
type input "*****"
type input "[DATE] 12:00"
type input "*****"
type input "[DATE] 13:00"
type input "*****"
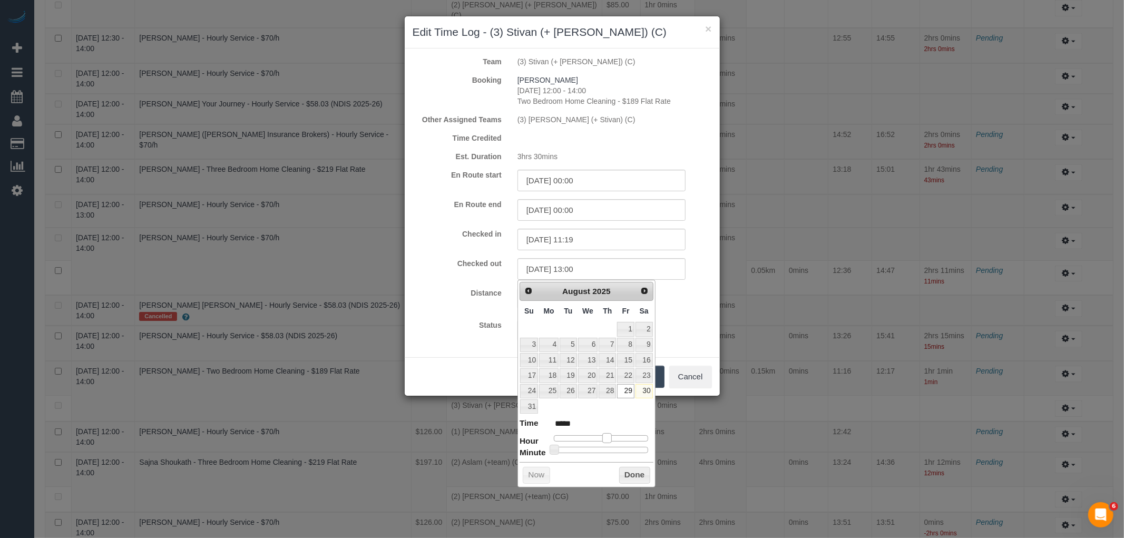
type input "[DATE] 12:00"
type input "*****"
drag, startPoint x: 596, startPoint y: 437, endPoint x: 604, endPoint y: 439, distance: 8.5
click at [604, 439] on span at bounding box center [602, 437] width 9 height 9
click at [601, 450] on div at bounding box center [601, 450] width 94 height 6
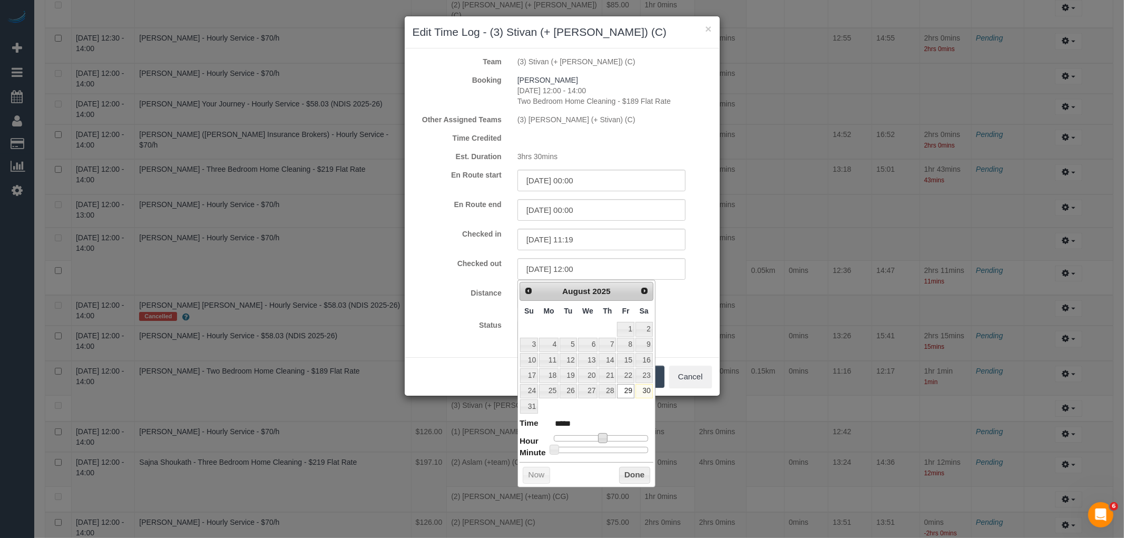
type input "[DATE] 12:29"
type input "*****"
type input "[DATE] 12:30"
type input "*****"
click at [603, 450] on span at bounding box center [601, 449] width 9 height 9
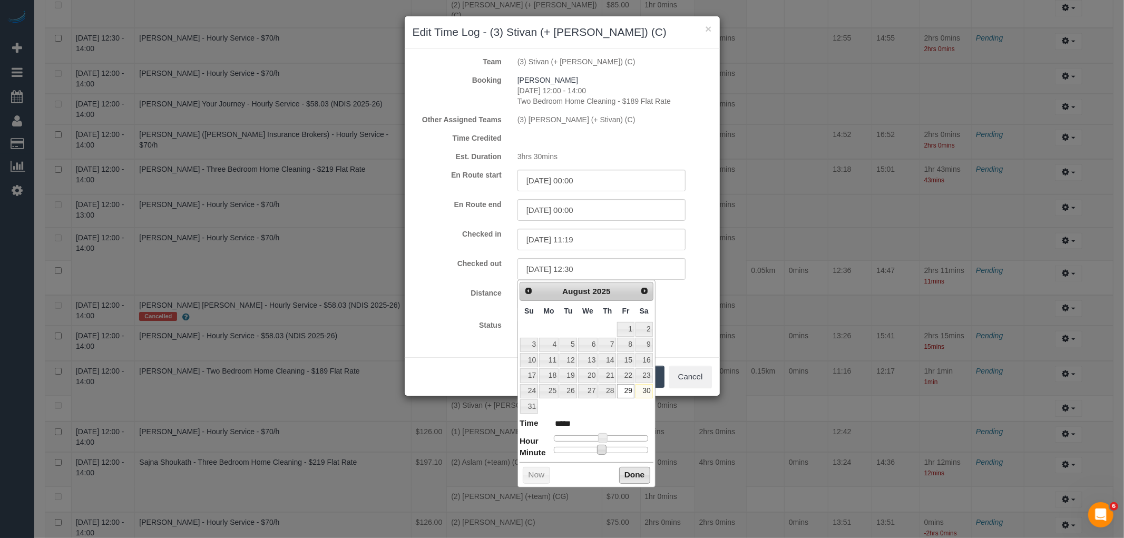
click at [626, 474] on button "Done" at bounding box center [634, 475] width 31 height 17
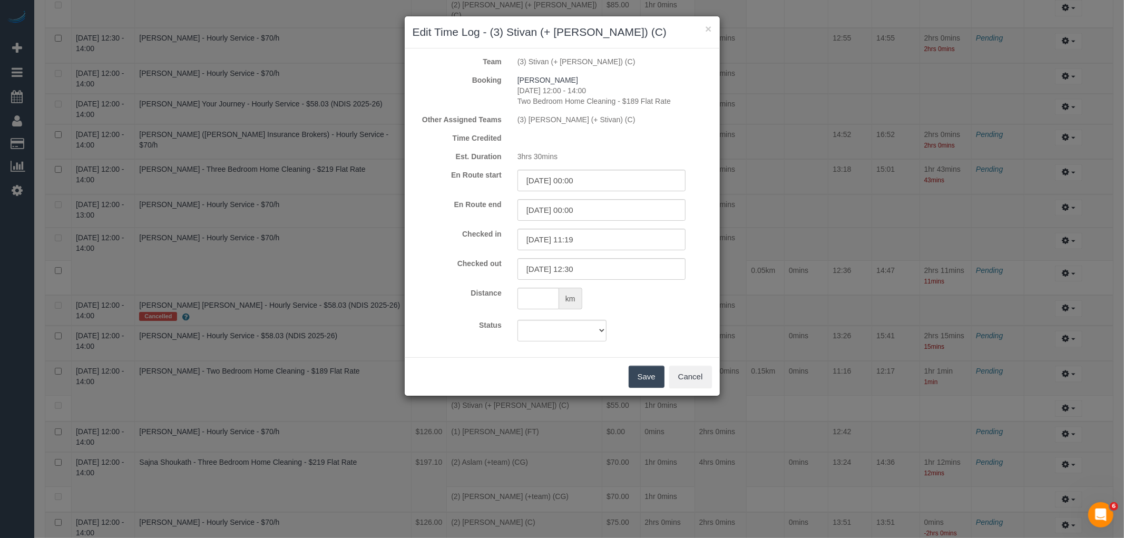
click at [651, 369] on button "Save" at bounding box center [647, 377] width 36 height 22
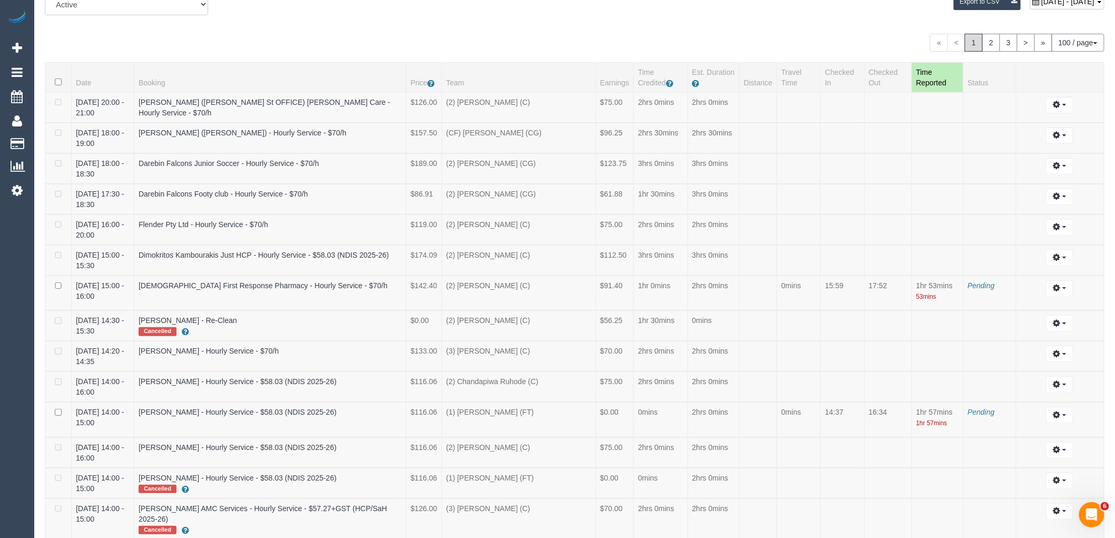
scroll to position [0, 0]
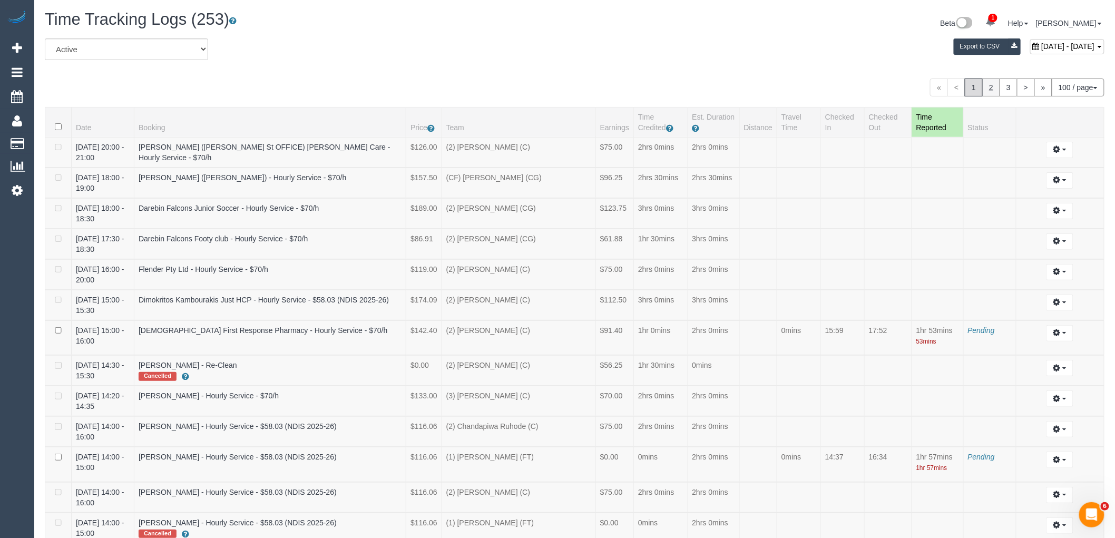
click at [984, 85] on link "2" at bounding box center [991, 88] width 18 height 18
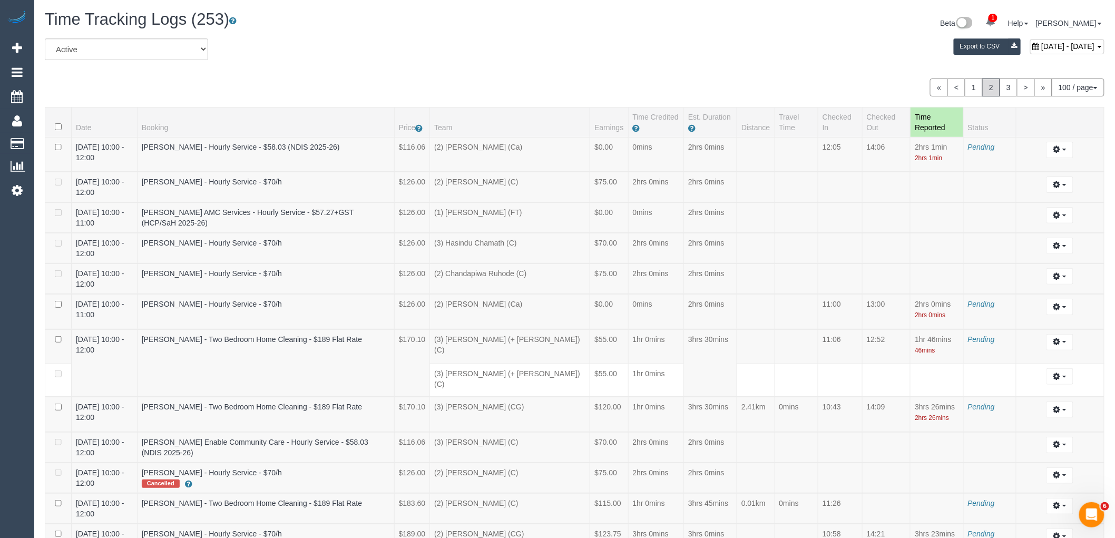
scroll to position [1109, 0]
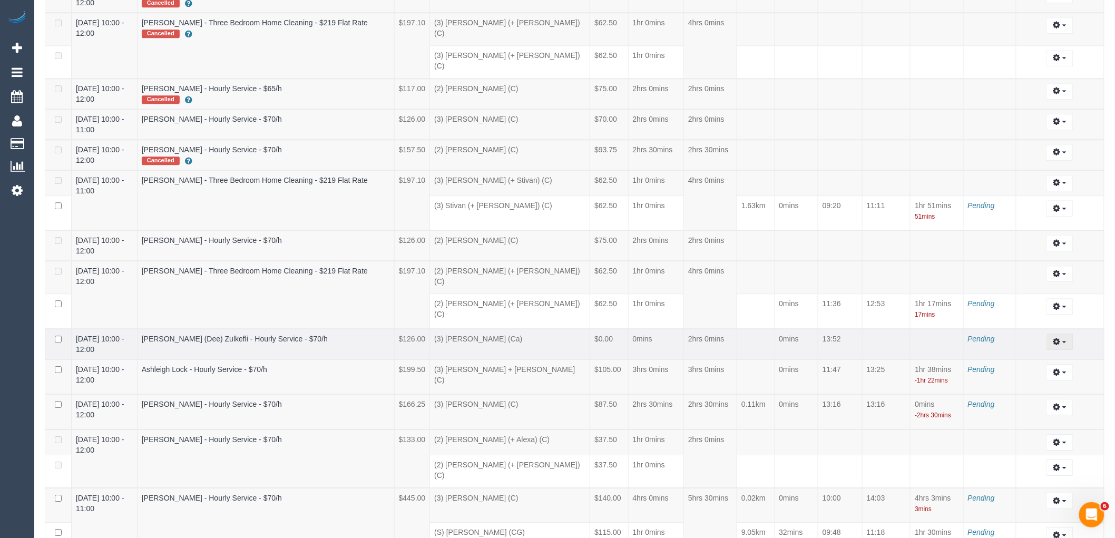
click at [1067, 334] on button "button" at bounding box center [1060, 342] width 27 height 16
click at [1028, 354] on link "Edit" at bounding box center [1031, 361] width 83 height 14
select select "draft"
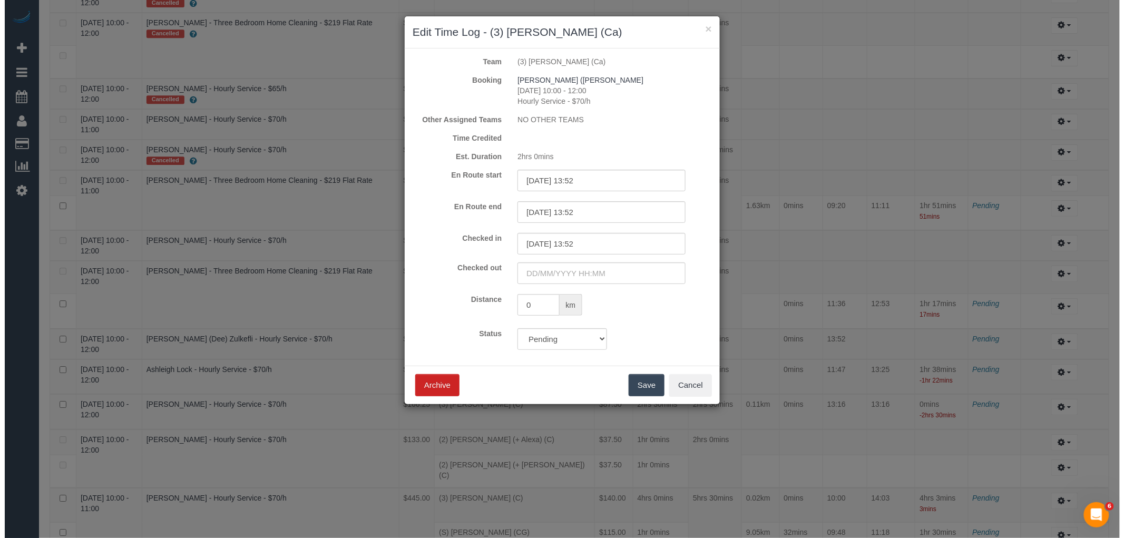
scroll to position [1107, 0]
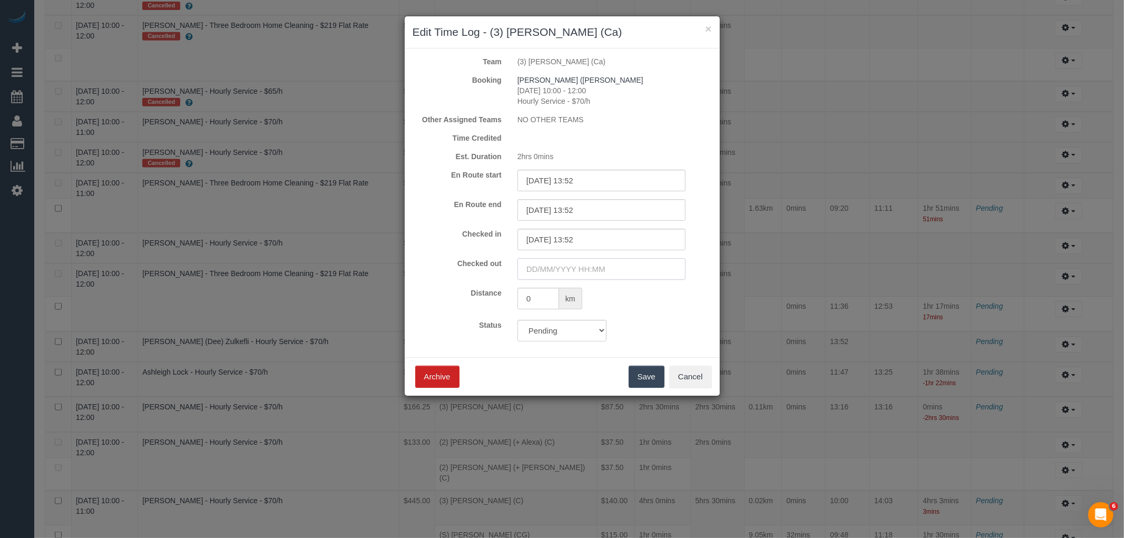
click at [597, 262] on input "text" at bounding box center [602, 269] width 168 height 22
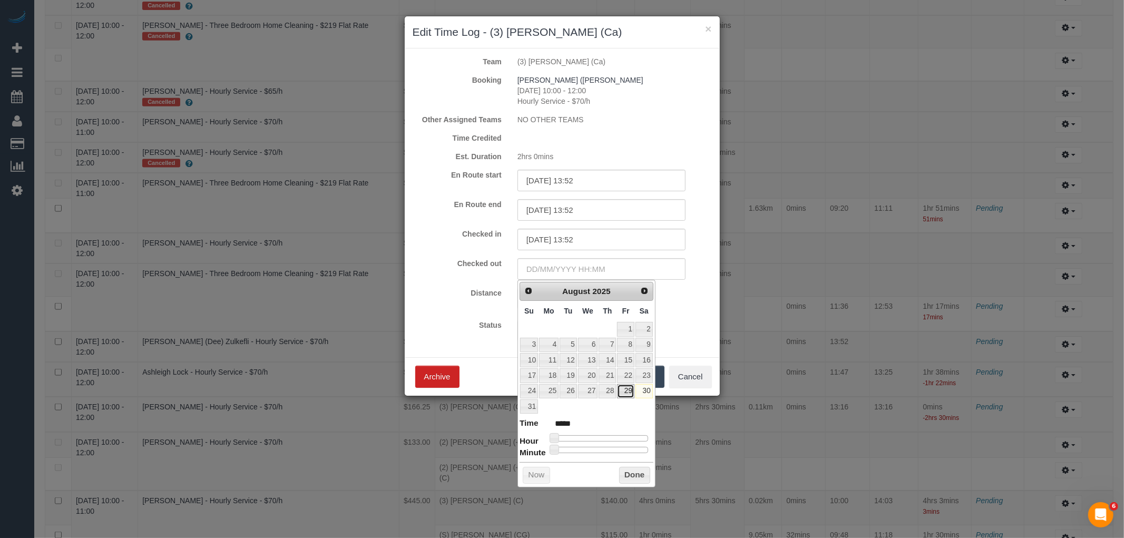
click at [628, 396] on link "29" at bounding box center [625, 391] width 17 height 14
click at [602, 440] on div at bounding box center [601, 438] width 94 height 6
type input "[DATE] 12:00"
type input "*****"
type input "[DATE] 13:00"
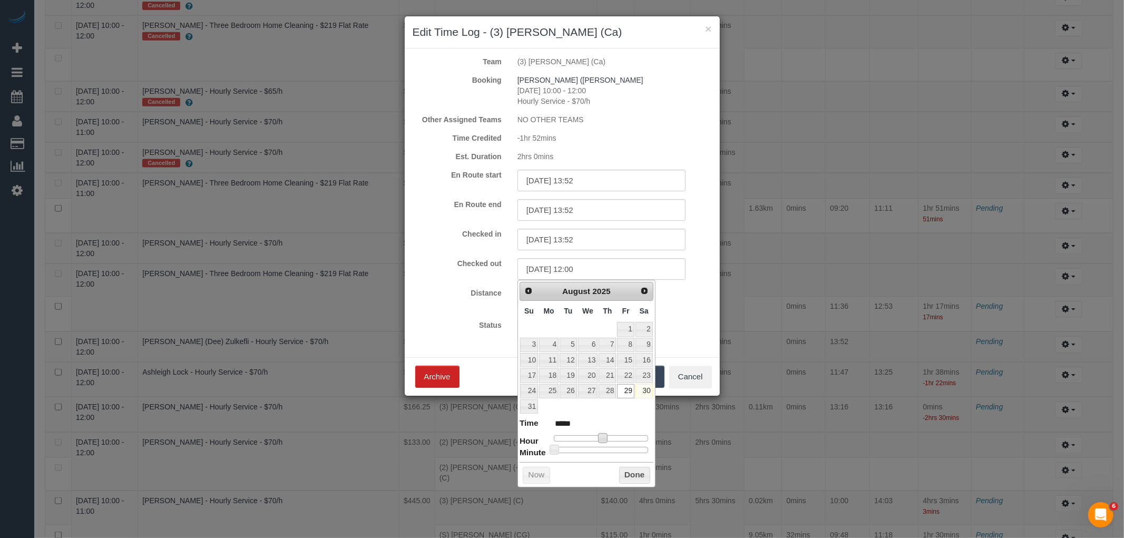
type input "*****"
type input "[DATE] 15:00"
type input "*****"
drag, startPoint x: 602, startPoint y: 439, endPoint x: 615, endPoint y: 439, distance: 12.6
click at [615, 439] on span at bounding box center [614, 437] width 9 height 9
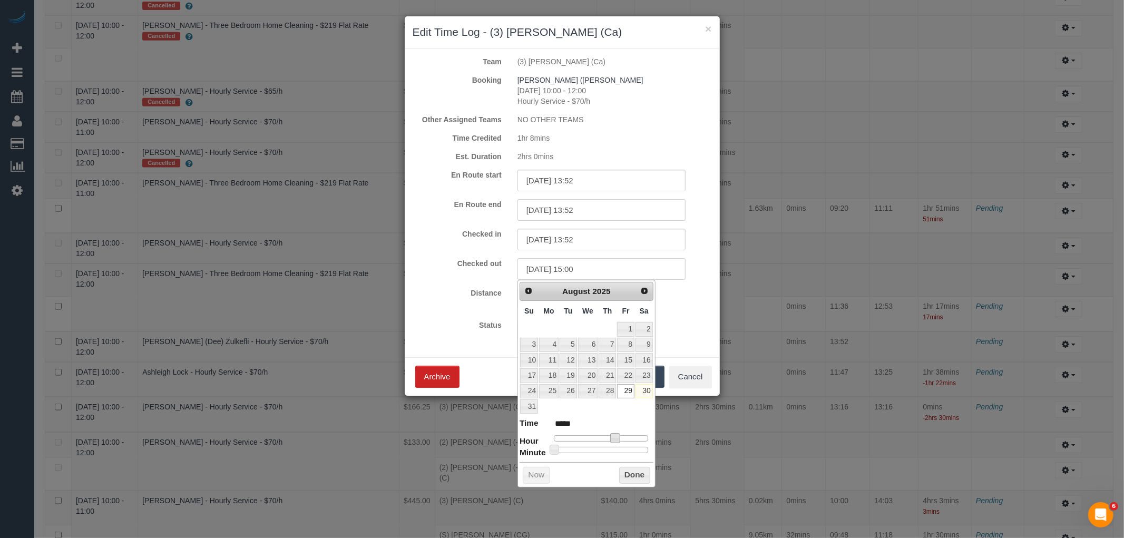
click at [619, 451] on div at bounding box center [601, 450] width 94 height 6
type input "[DATE] 15:41"
type input "*****"
type input "[DATE] 15:42"
type input "*****"
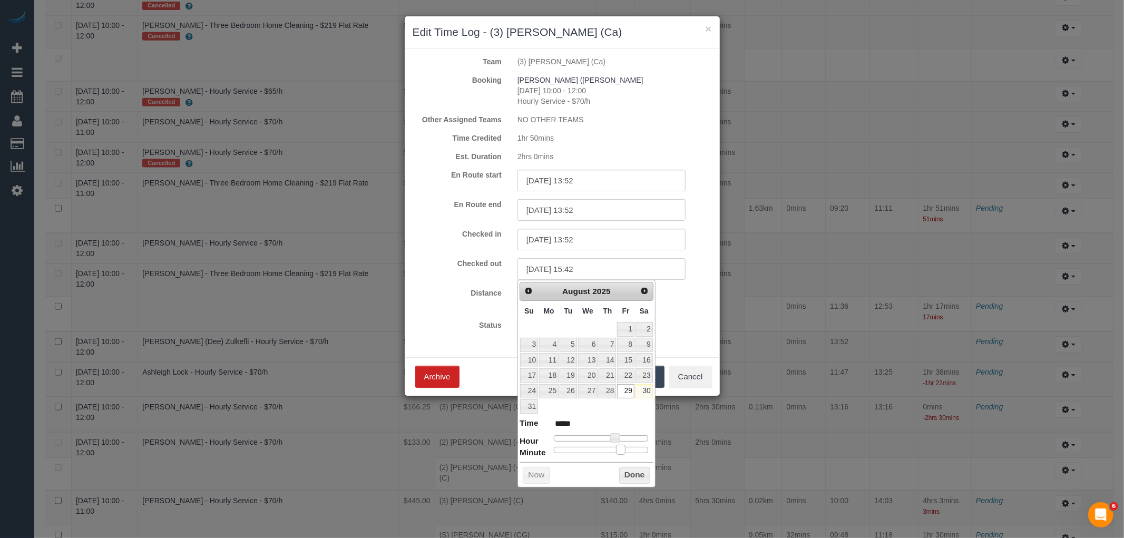
type input "[DATE] 15:47"
type input "*****"
type input "[DATE] 15:48"
type input "*****"
type input "[DATE] 15:49"
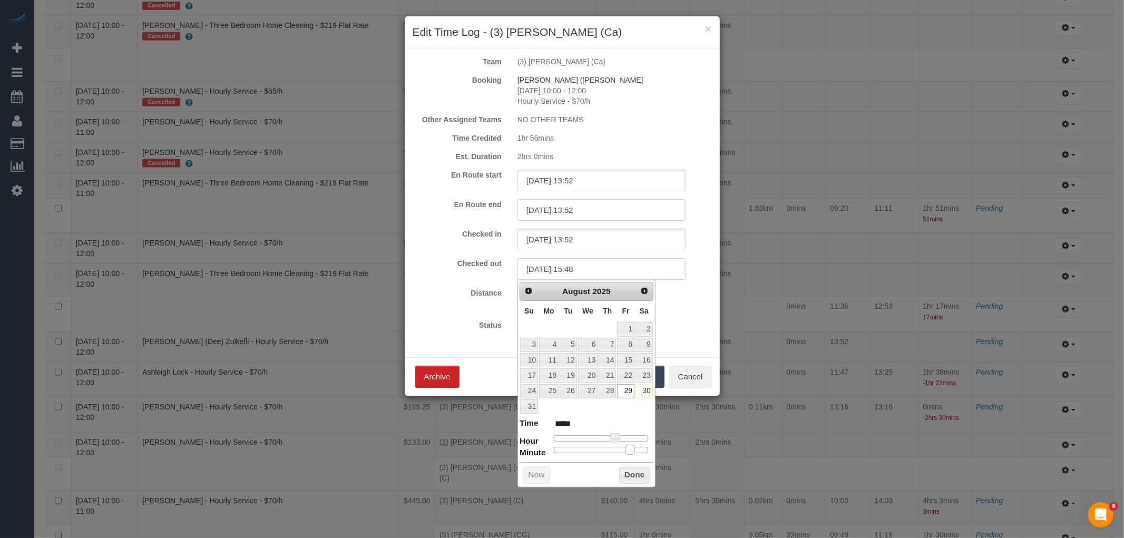
type input "*****"
type input "[DATE] 15:51"
type input "*****"
type input "[DATE] 15:53"
type input "*****"
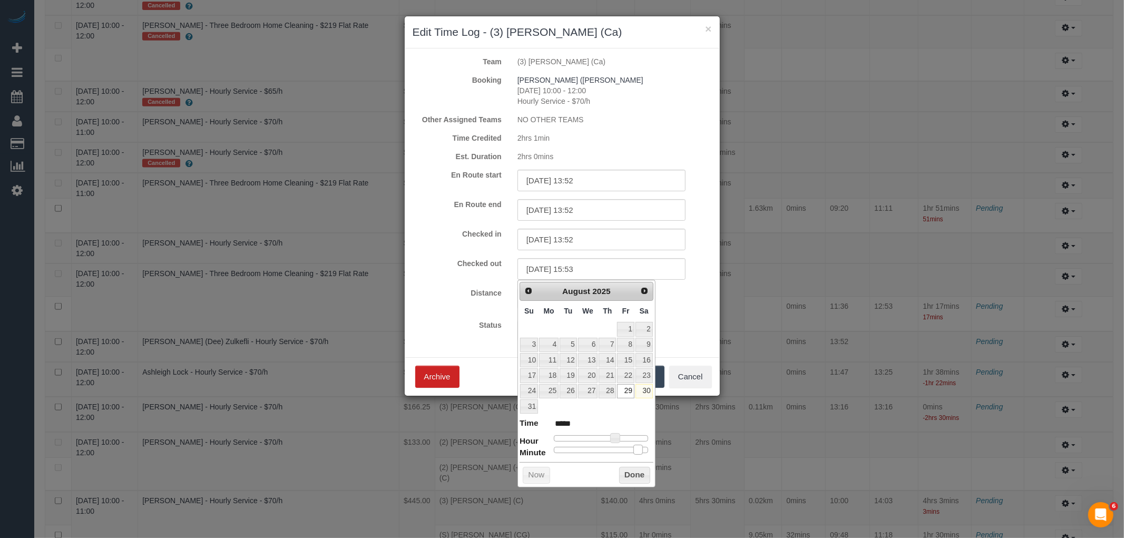
drag, startPoint x: 619, startPoint y: 451, endPoint x: 638, endPoint y: 452, distance: 19.5
click at [638, 452] on span at bounding box center [638, 449] width 9 height 9
type input "[DATE] 15:54"
type input "*****"
type input "[DATE] 15:55"
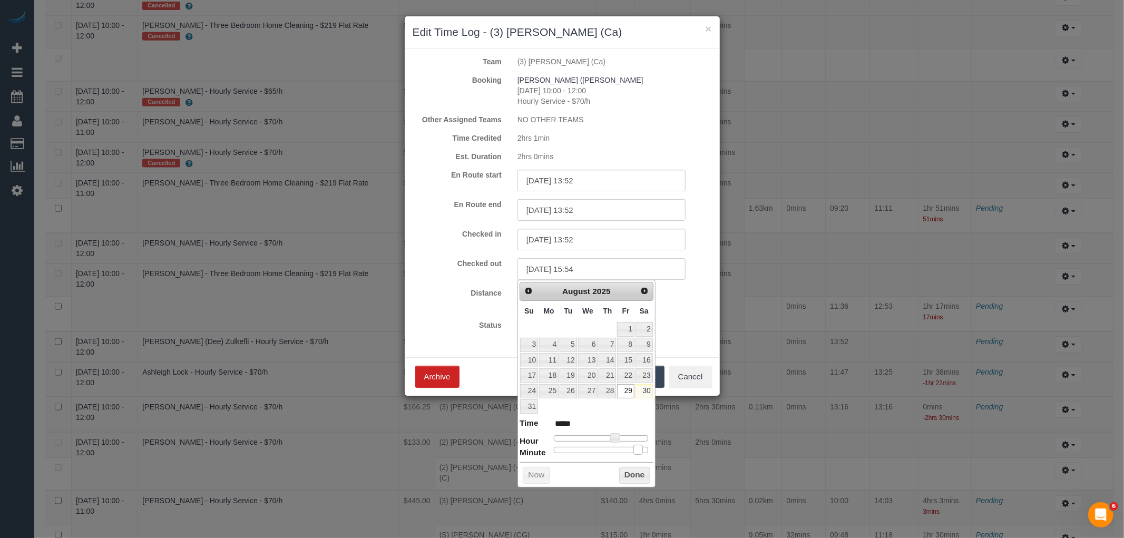
type input "*****"
click at [643, 450] on span at bounding box center [641, 449] width 9 height 9
click at [639, 473] on button "Done" at bounding box center [634, 475] width 31 height 17
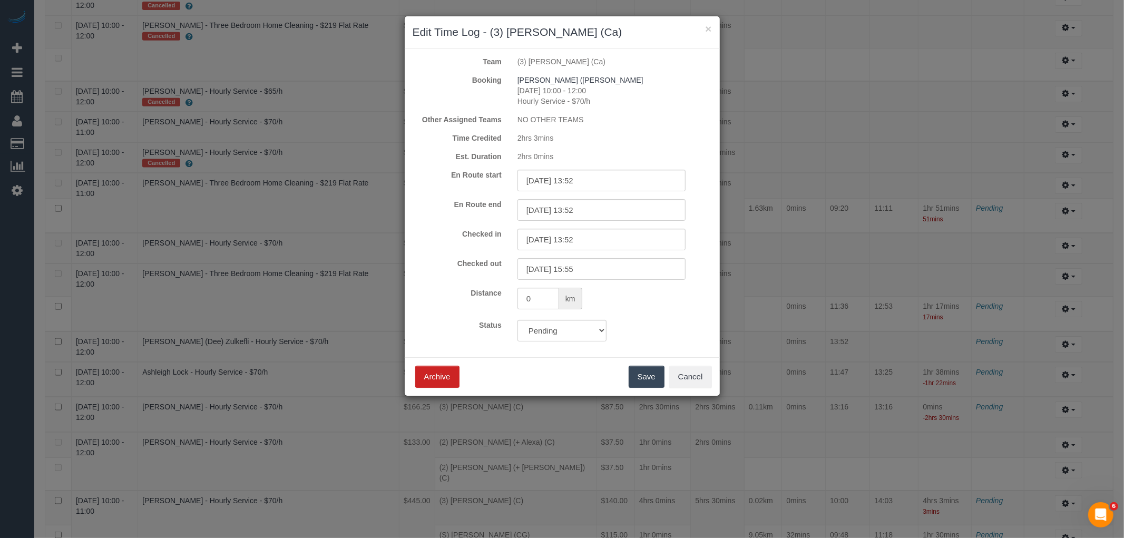
click at [650, 382] on button "Save" at bounding box center [647, 377] width 36 height 22
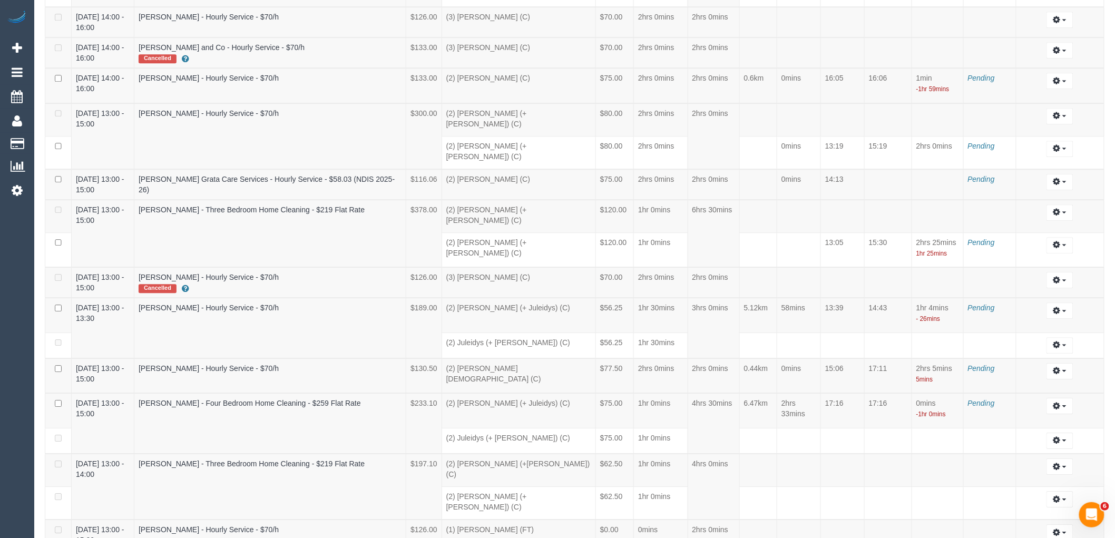
scroll to position [2090, 0]
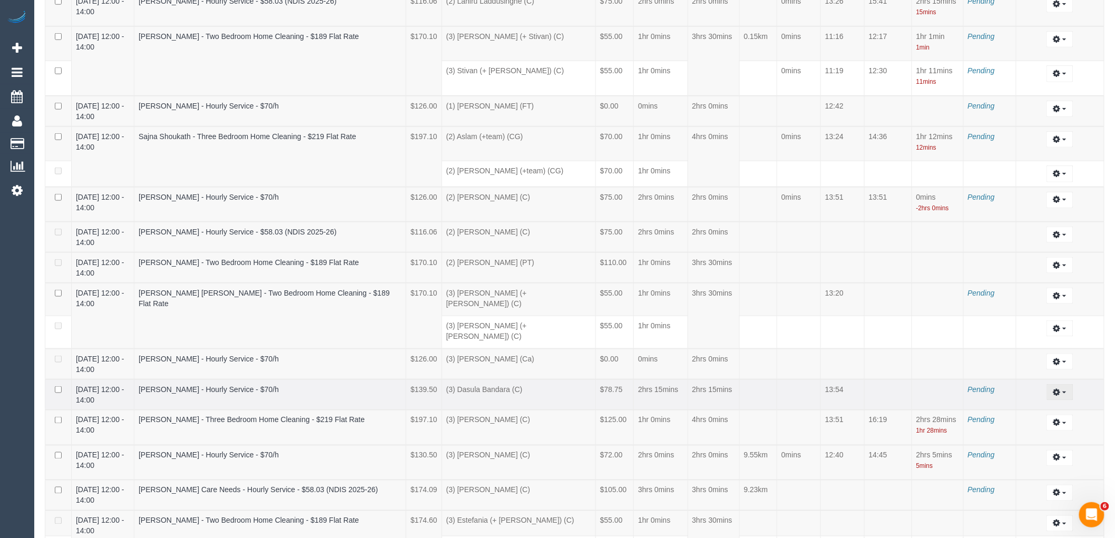
click at [1066, 384] on button "button" at bounding box center [1060, 392] width 27 height 16
click at [1050, 405] on link "Edit" at bounding box center [1031, 412] width 83 height 14
select select "draft"
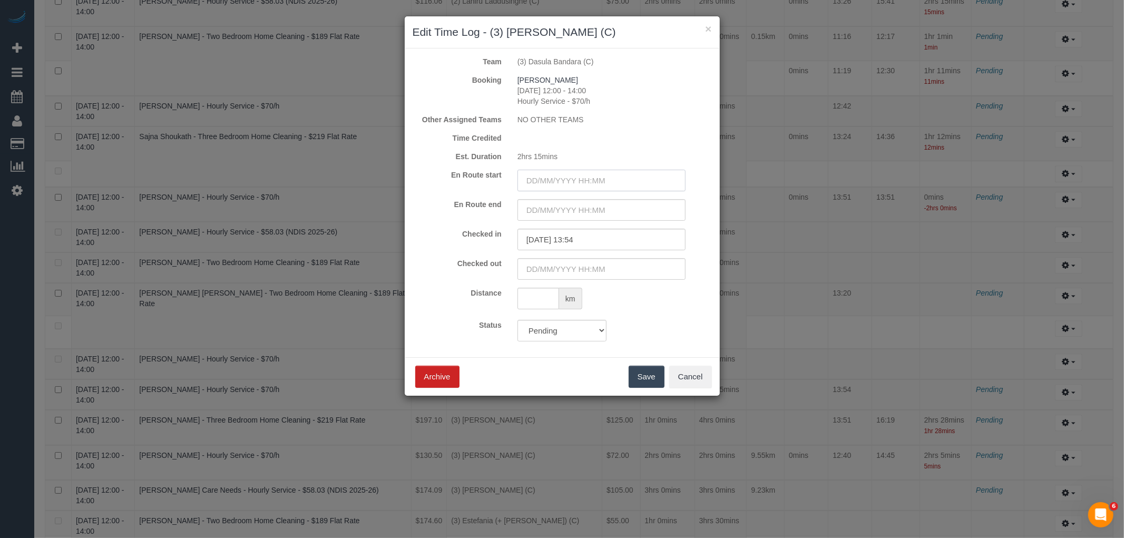
click at [573, 180] on input "text" at bounding box center [602, 181] width 168 height 22
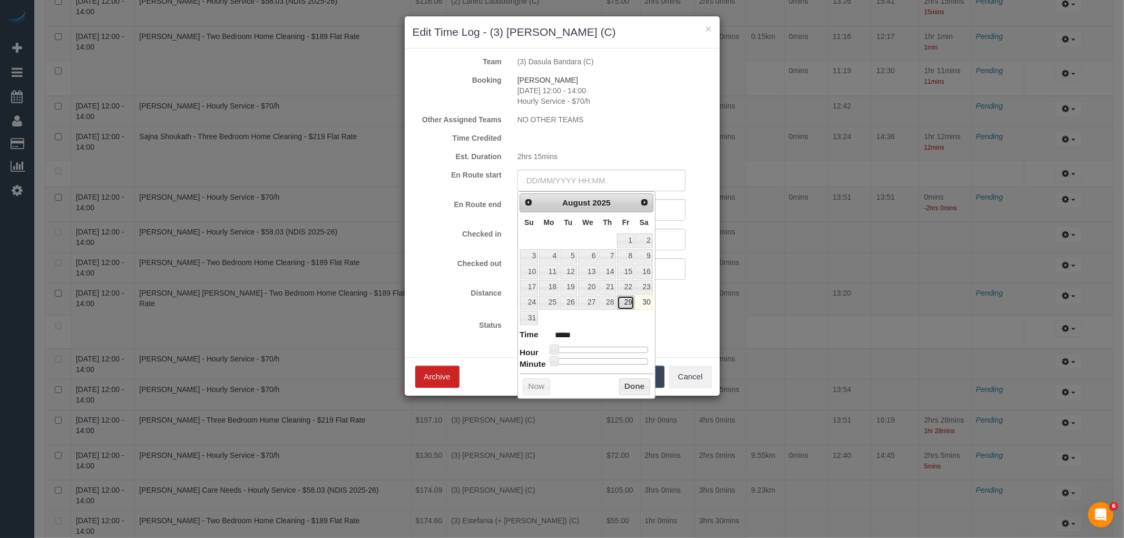
click at [625, 304] on link "29" at bounding box center [625, 303] width 17 height 14
type input "[DATE] 00:00"
click at [670, 209] on input "text" at bounding box center [602, 210] width 168 height 22
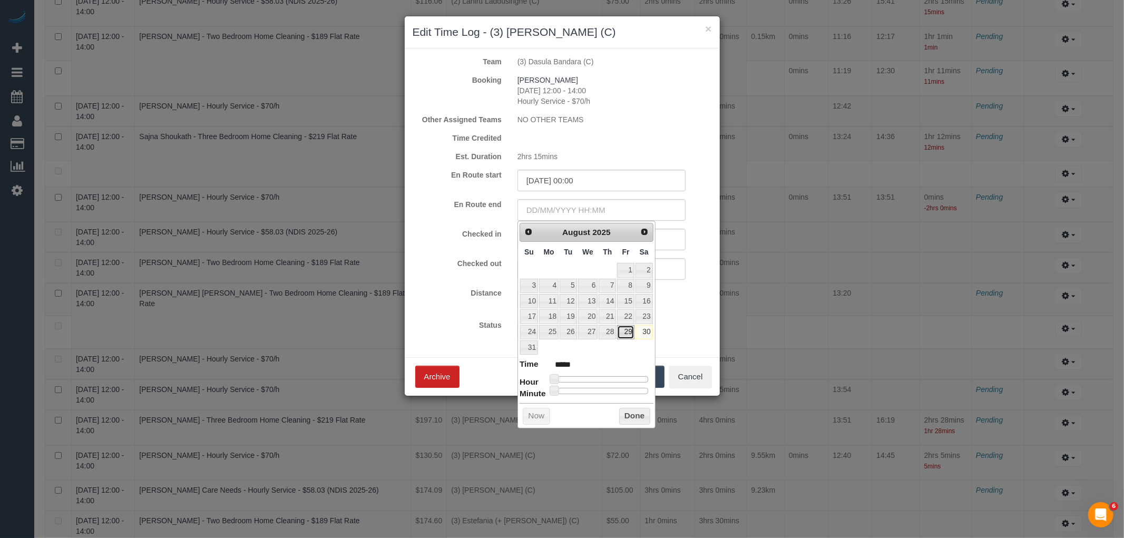
click at [630, 330] on link "29" at bounding box center [625, 332] width 17 height 14
type input "[DATE] 00:00"
click at [671, 269] on input "text" at bounding box center [602, 269] width 168 height 22
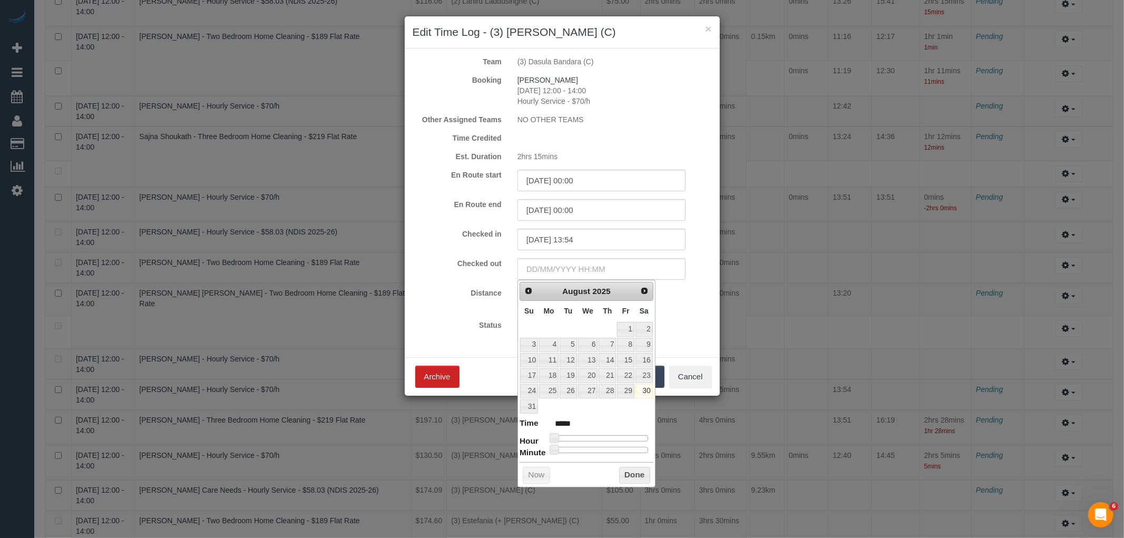
click at [629, 437] on div at bounding box center [601, 438] width 94 height 6
type input "[DATE] 18:00"
type input "*****"
type input "[DATE] 17:00"
type input "*****"
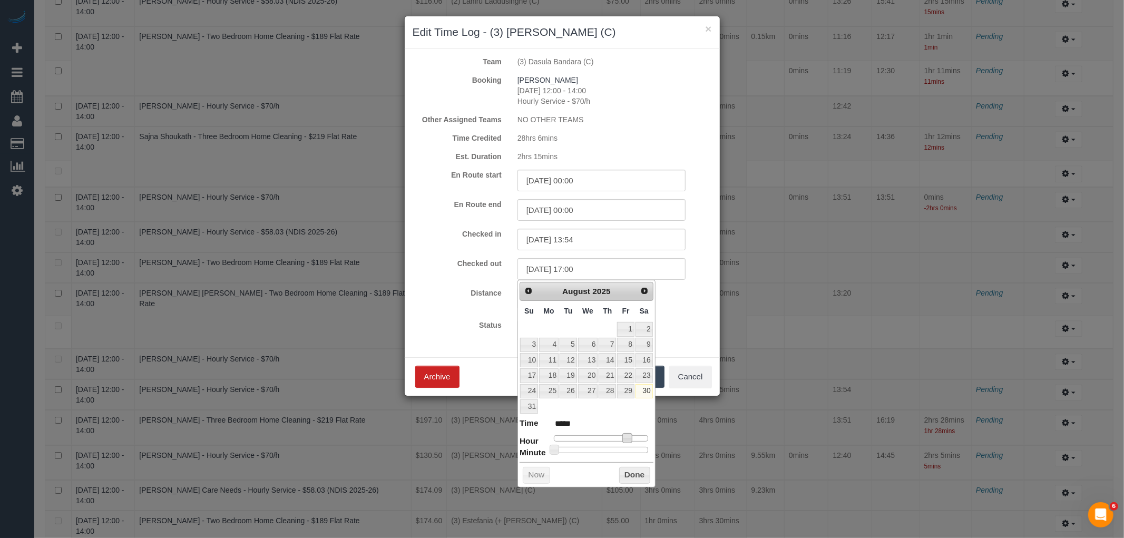
type input "[DATE] 15:00"
type input "*****"
type input "[DATE] 16:00"
type input "*****"
drag, startPoint x: 627, startPoint y: 436, endPoint x: 620, endPoint y: 436, distance: 6.9
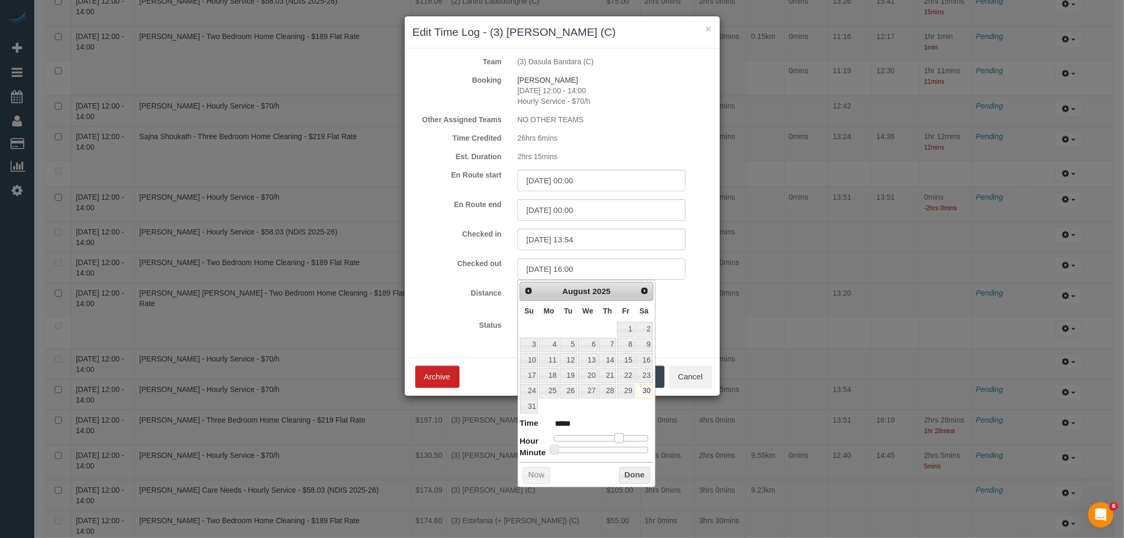
click at [620, 436] on span at bounding box center [619, 437] width 9 height 9
click at [588, 450] on div at bounding box center [601, 450] width 94 height 6
type input "[DATE] 16:21"
type input "*****"
type input "[DATE] 16:19"
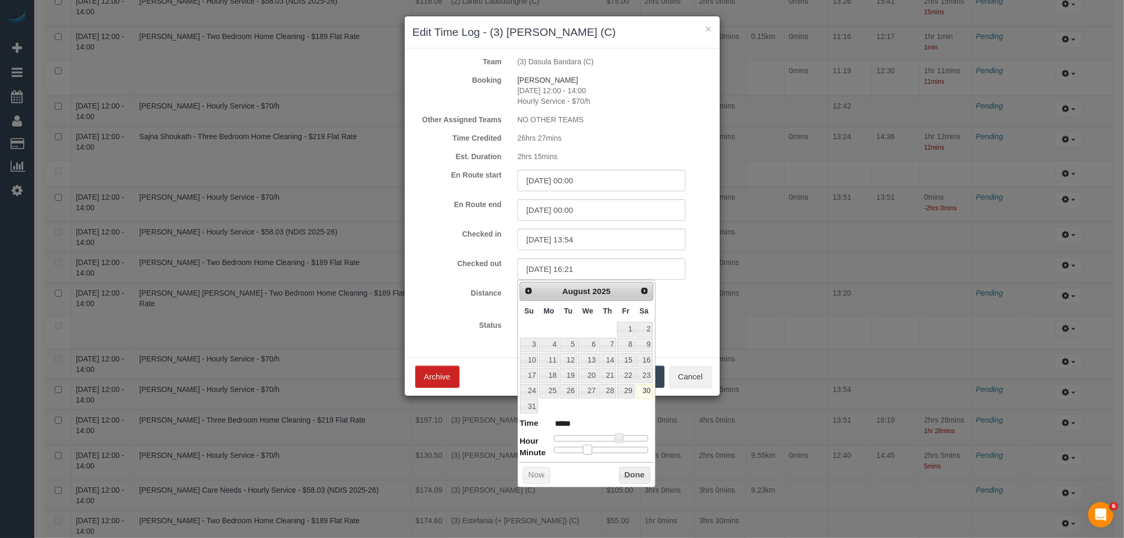
type input "*****"
type input "[DATE] 16:18"
type input "*****"
click at [584, 450] on span at bounding box center [582, 449] width 9 height 9
click at [633, 471] on button "Done" at bounding box center [634, 475] width 31 height 17
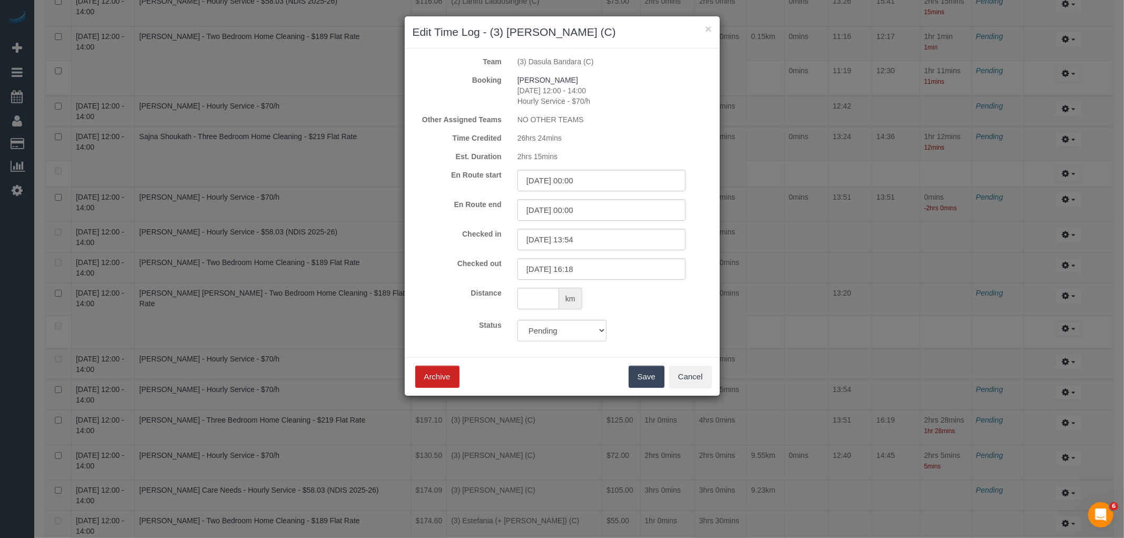
click at [651, 371] on button "Save" at bounding box center [647, 377] width 36 height 22
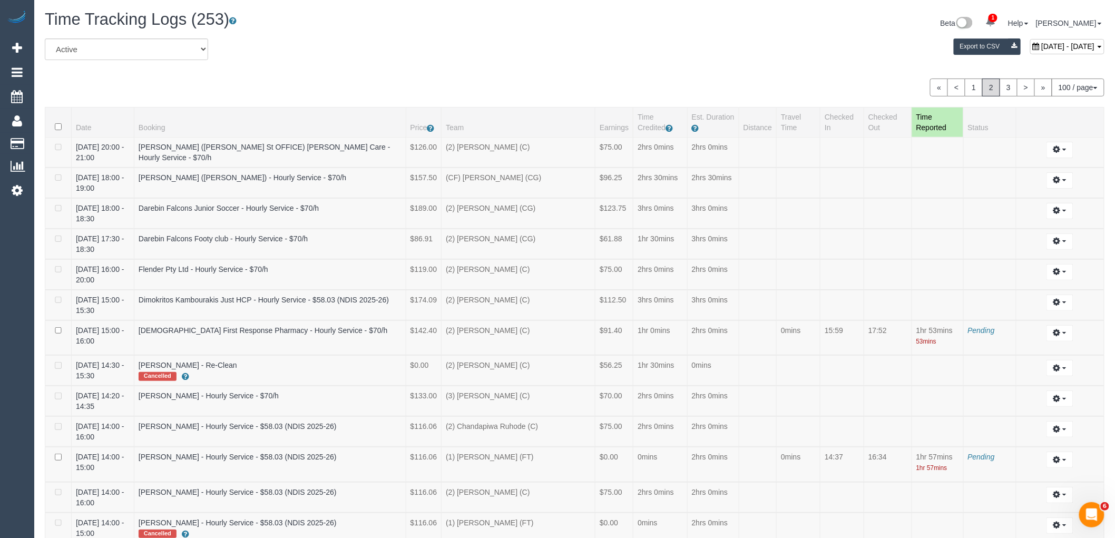
scroll to position [415, 0]
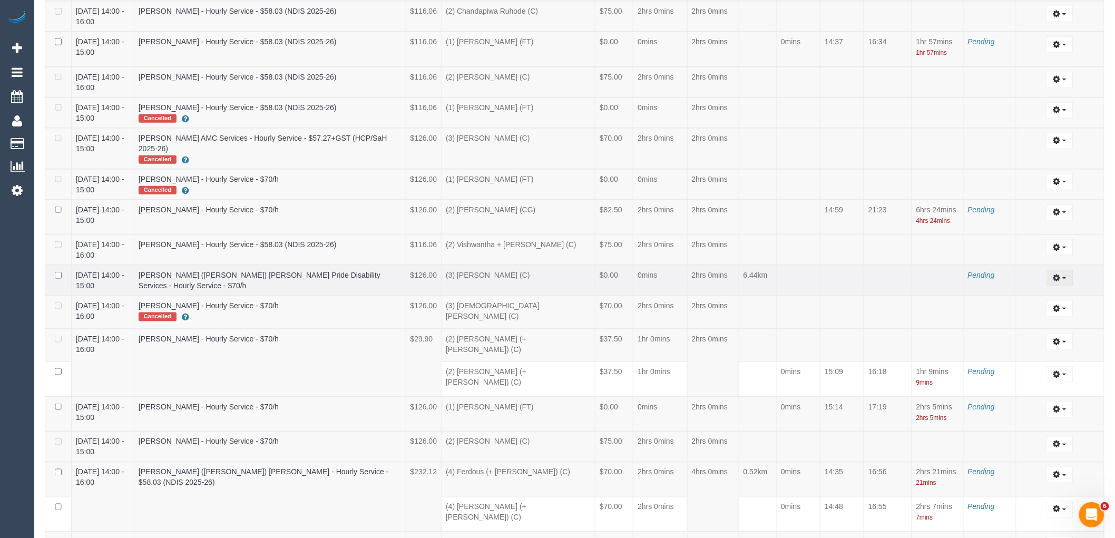
click at [1072, 273] on button "button" at bounding box center [1060, 278] width 27 height 16
click at [1032, 291] on link "Edit" at bounding box center [1031, 297] width 83 height 14
select select "draft"
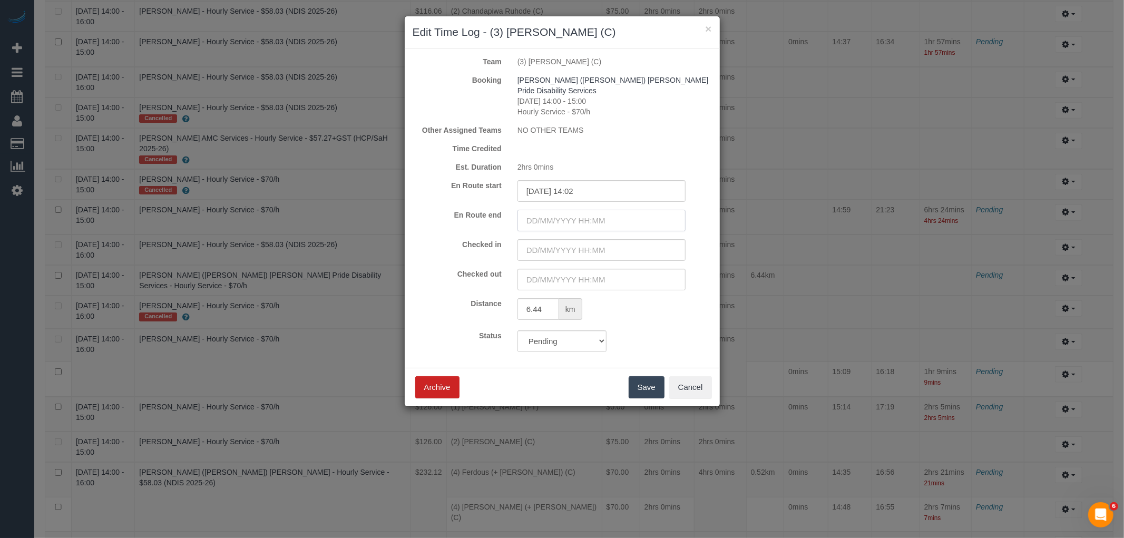
click at [604, 210] on input "text" at bounding box center [602, 221] width 168 height 22
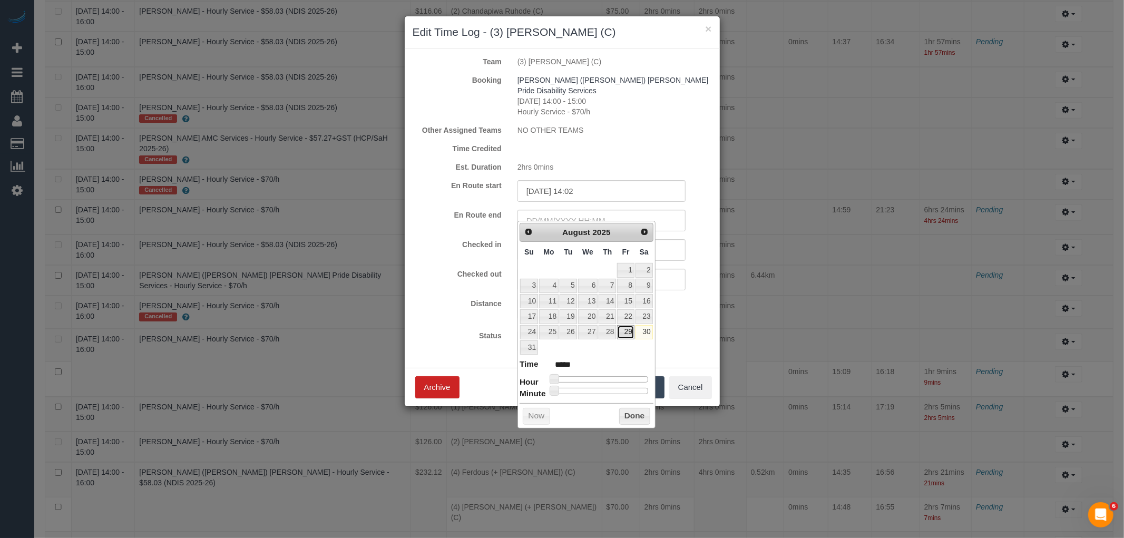
click at [626, 334] on link "29" at bounding box center [625, 332] width 17 height 14
type input "[DATE] 00:00"
click at [666, 241] on input "text" at bounding box center [602, 250] width 168 height 22
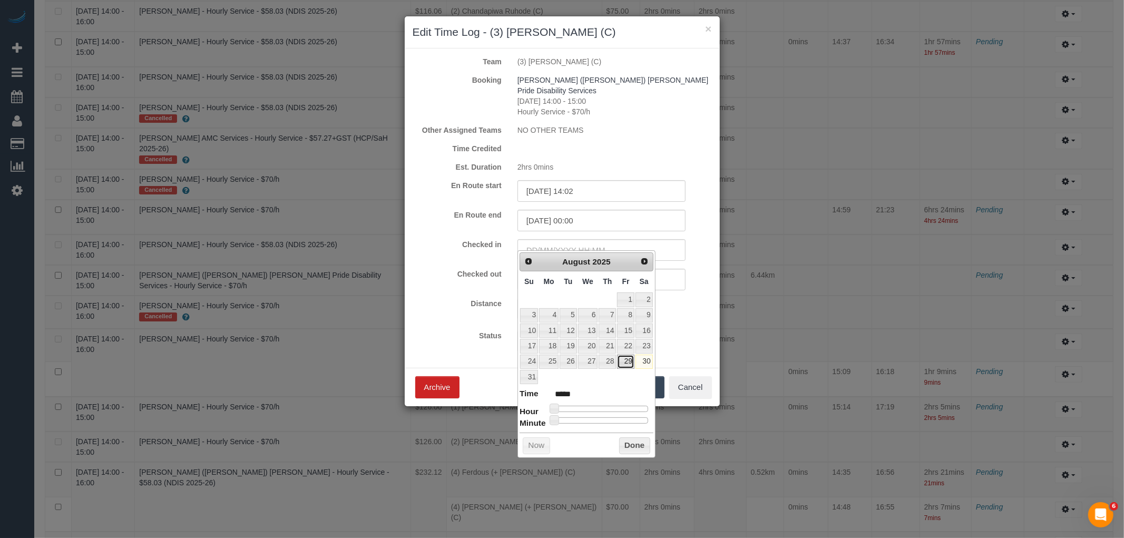
click at [634, 365] on link "29" at bounding box center [625, 362] width 17 height 14
click at [593, 408] on div at bounding box center [601, 409] width 94 height 6
type input "[DATE] 10:00"
type input "*****"
type input "[DATE] 12:00"
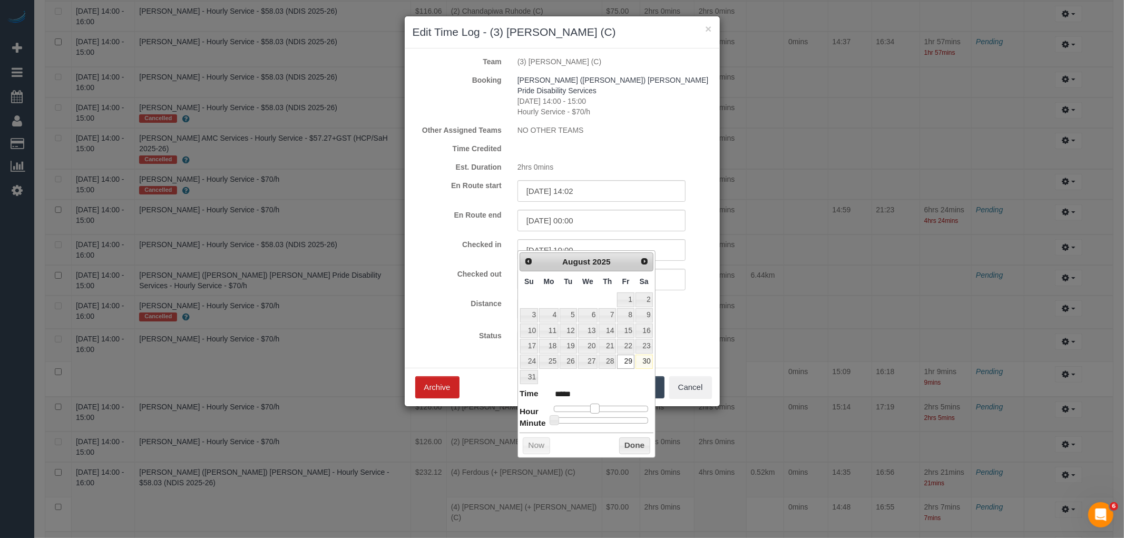
type input "*****"
type input "[DATE] 13:00"
type input "*****"
type input "[DATE] 14:00"
type input "*****"
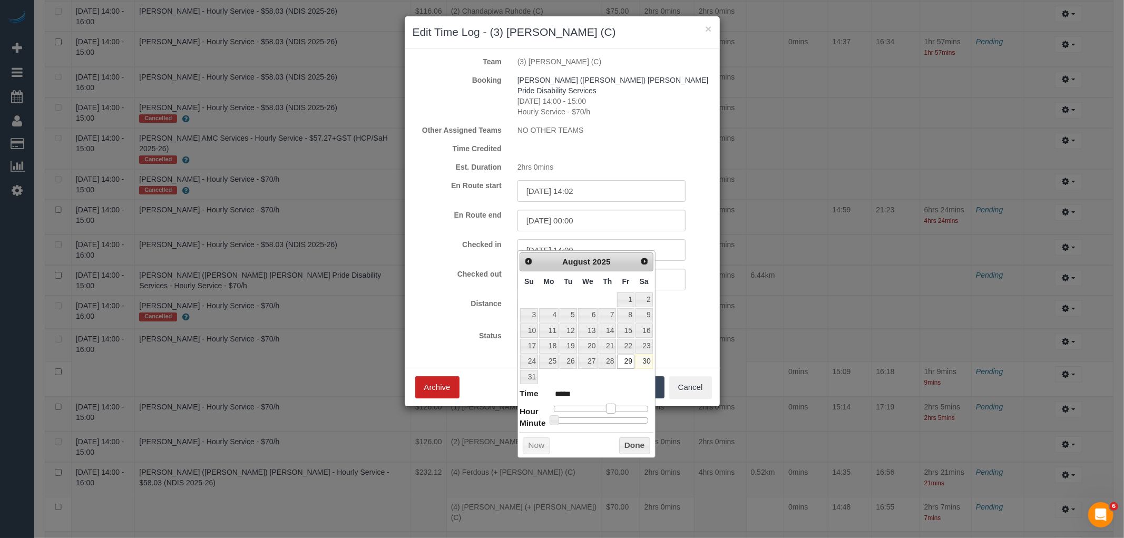
drag, startPoint x: 596, startPoint y: 408, endPoint x: 611, endPoint y: 408, distance: 15.8
click at [611, 408] on span at bounding box center [610, 408] width 9 height 9
type input "[DATE] 14:27"
type input "*****"
click at [597, 421] on div at bounding box center [601, 420] width 94 height 6
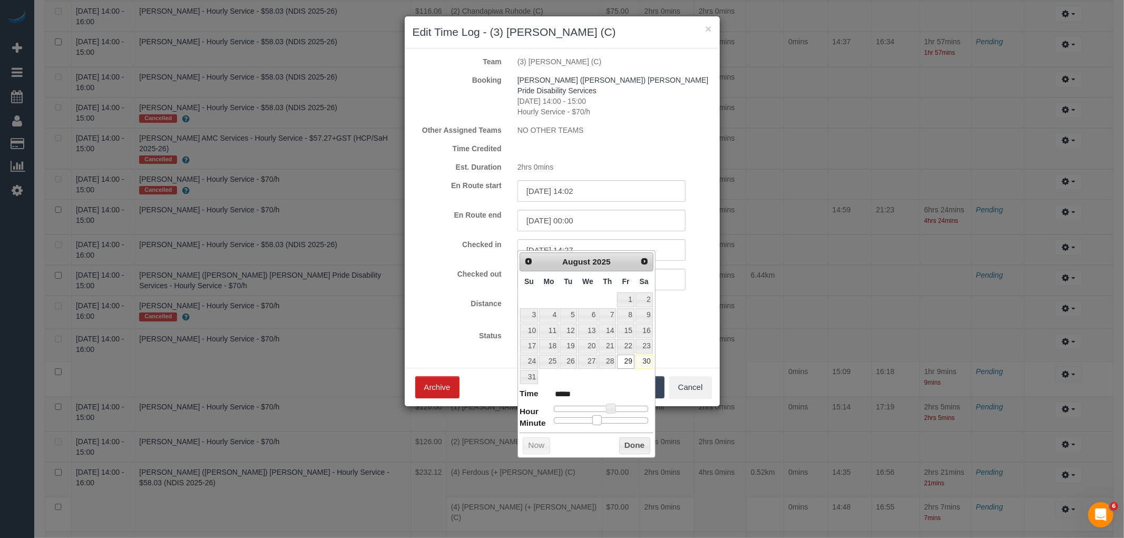
type input "[DATE] 14:30"
type input "*****"
type input "[DATE] 14:31"
type input "*****"
drag, startPoint x: 598, startPoint y: 421, endPoint x: 605, endPoint y: 421, distance: 6.9
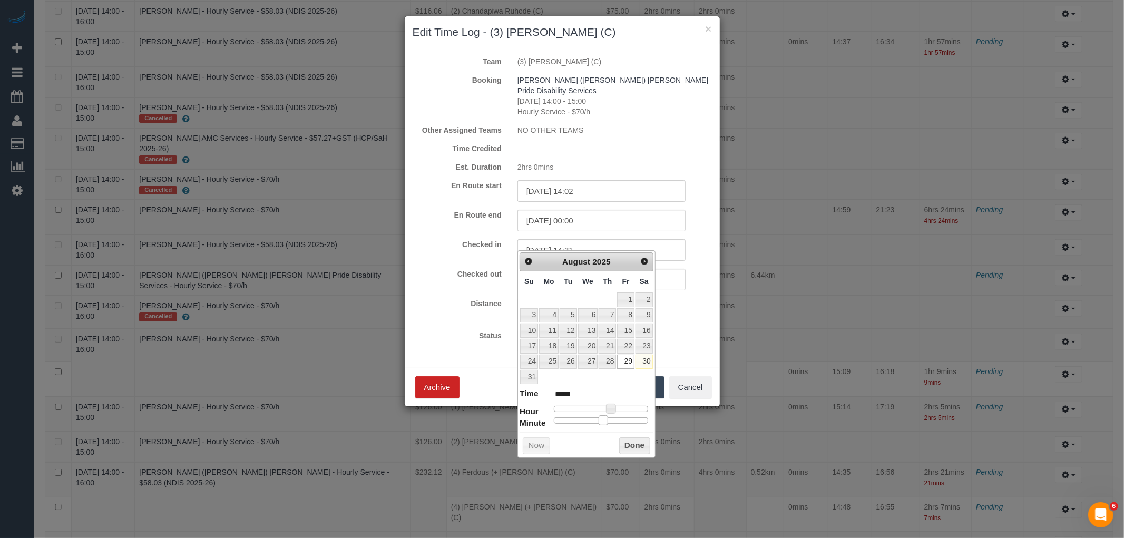
click at [605, 421] on span at bounding box center [603, 419] width 9 height 9
click at [637, 446] on button "Done" at bounding box center [634, 445] width 31 height 17
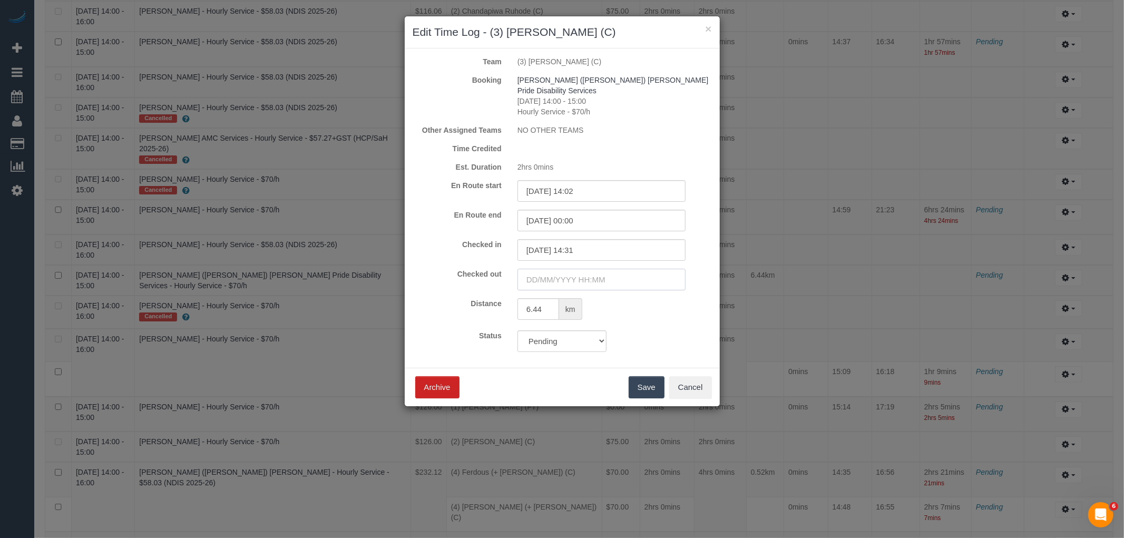
click at [624, 269] on input "text" at bounding box center [602, 280] width 168 height 22
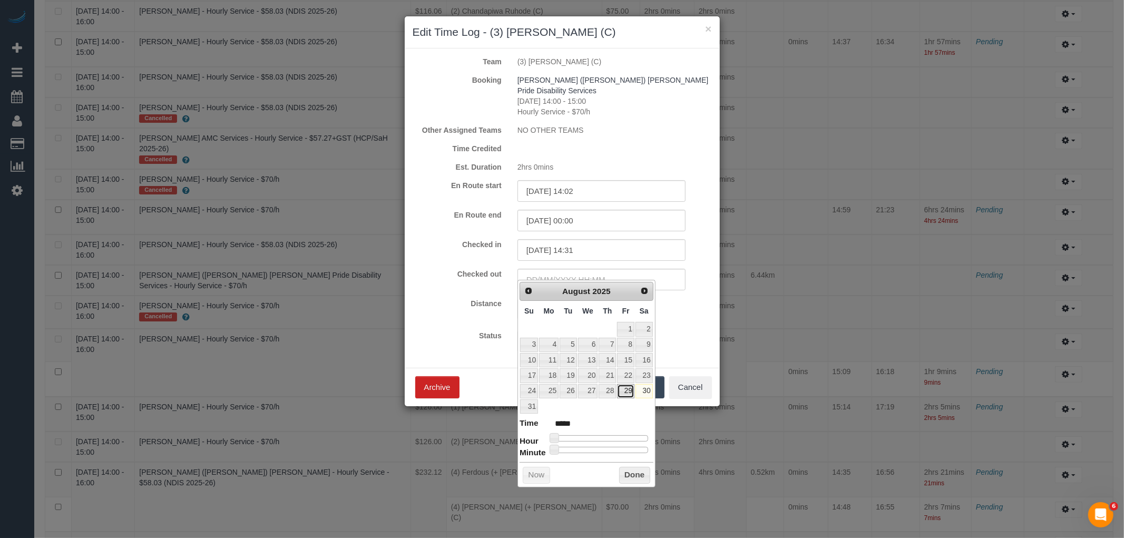
click at [628, 397] on link "29" at bounding box center [625, 391] width 17 height 14
type input "[DATE] 10:00"
type input "*****"
type input "[DATE] 16:00"
type input "*****"
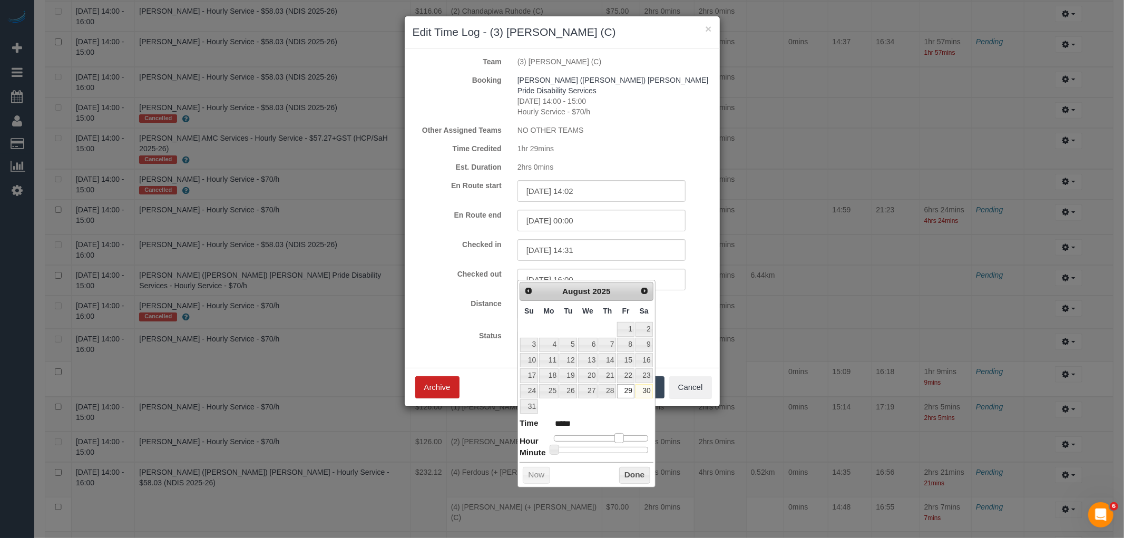
type input "[DATE] 17:00"
type input "*****"
type input "[DATE] 18:00"
type input "*****"
type input "[DATE] 17:00"
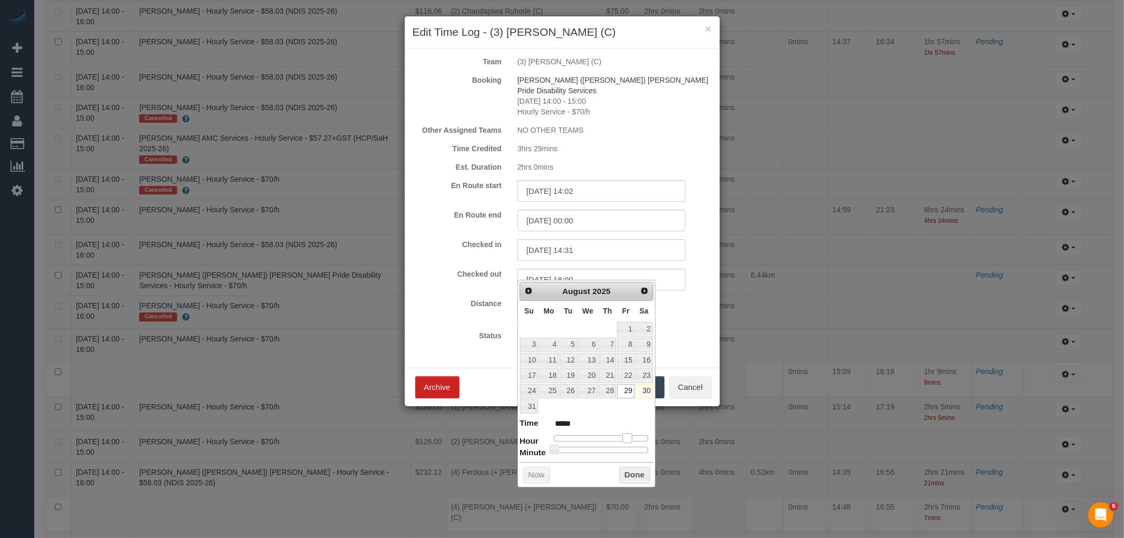
type input "*****"
type input "[DATE] 16:00"
type input "*****"
drag, startPoint x: 556, startPoint y: 436, endPoint x: 621, endPoint y: 440, distance: 64.9
click at [621, 440] on span at bounding box center [619, 437] width 9 height 9
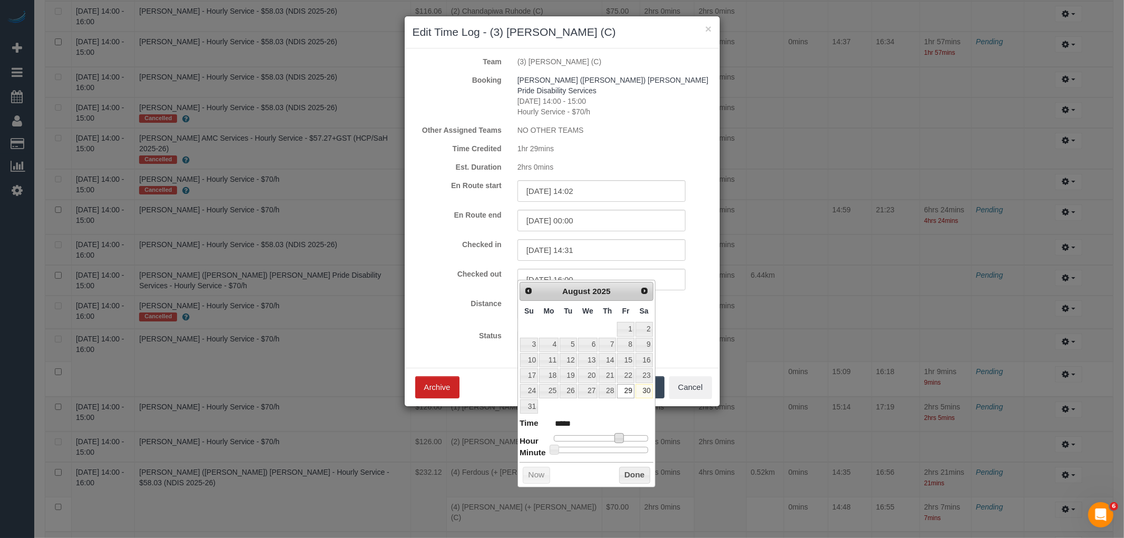
type input "[DATE] 16:31"
type input "*****"
click at [603, 453] on div at bounding box center [601, 450] width 94 height 6
click at [636, 467] on button "Done" at bounding box center [634, 475] width 31 height 17
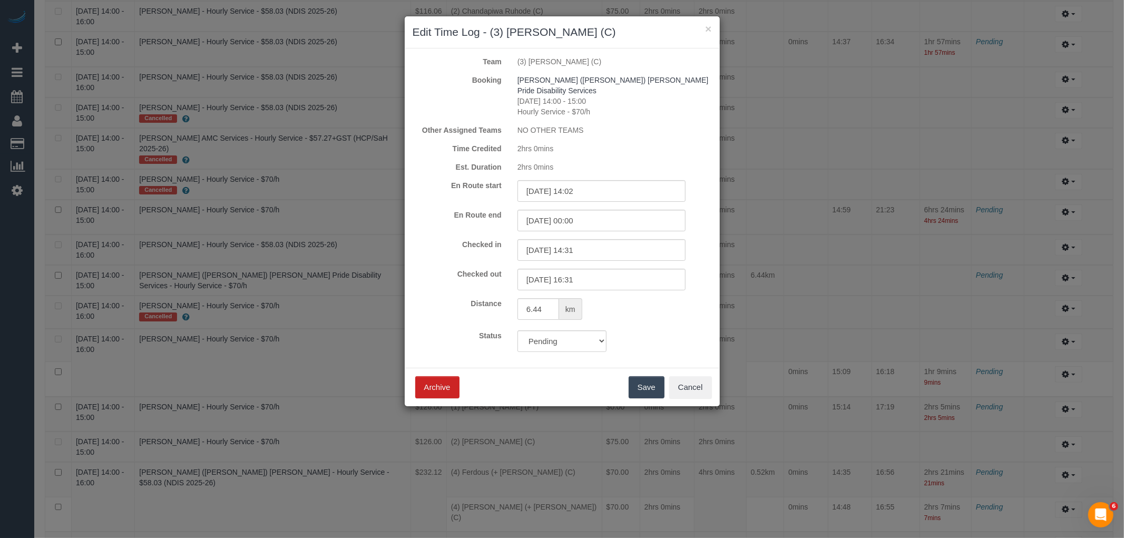
click at [646, 376] on button "Save" at bounding box center [647, 387] width 36 height 22
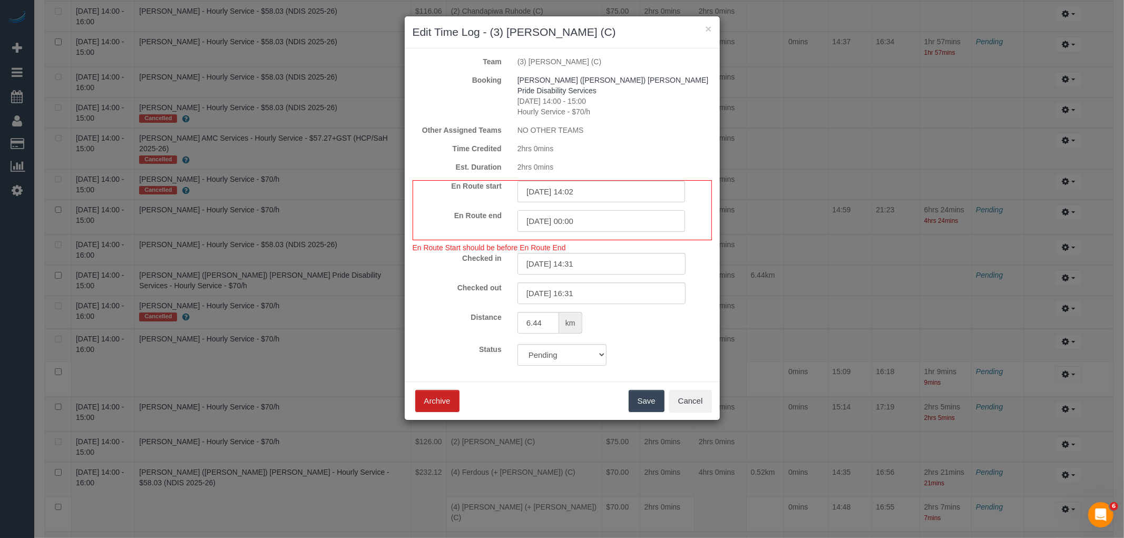
click at [608, 215] on input "[DATE] 00:00" at bounding box center [602, 221] width 168 height 22
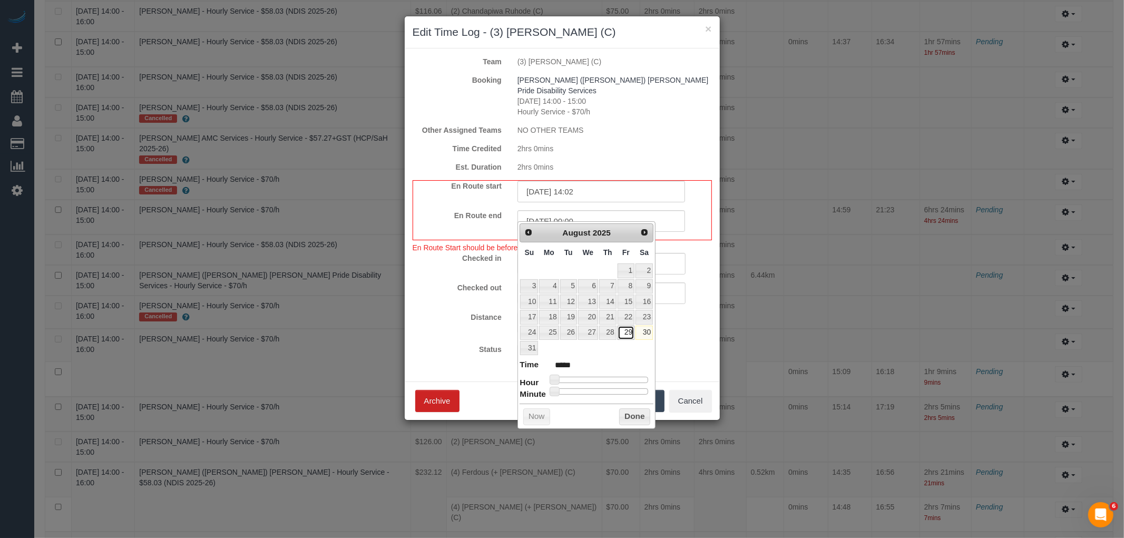
click at [626, 335] on link "29" at bounding box center [626, 333] width 17 height 14
type input "[DATE] 12:00"
type input "*****"
click at [602, 378] on div at bounding box center [601, 380] width 94 height 6
type input "[DATE] 13:00"
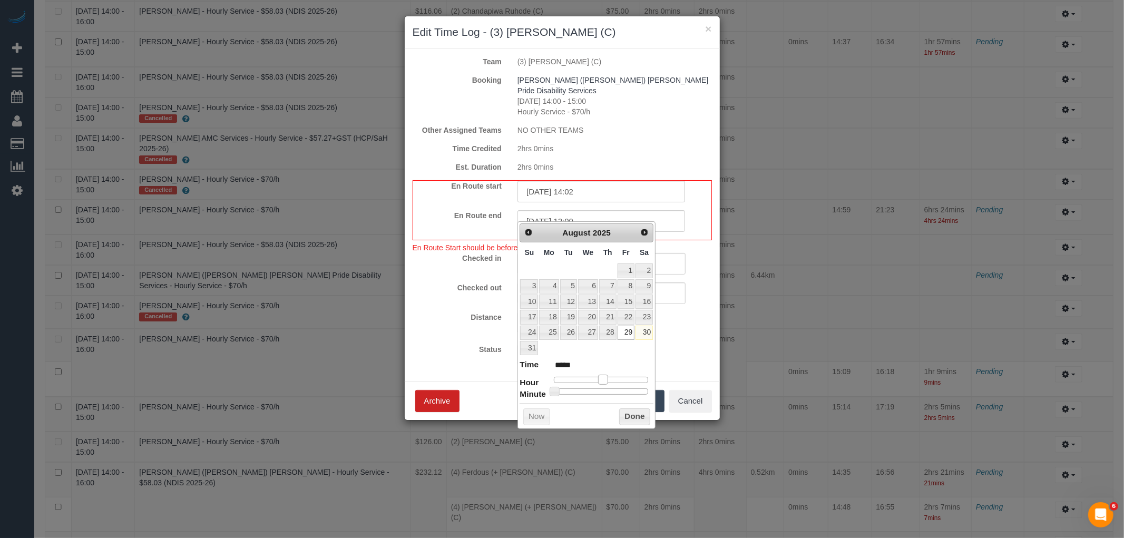
type input "*****"
type input "[DATE] 14:00"
type input "*****"
drag, startPoint x: 602, startPoint y: 378, endPoint x: 611, endPoint y: 378, distance: 9.5
click at [611, 378] on span at bounding box center [611, 379] width 9 height 9
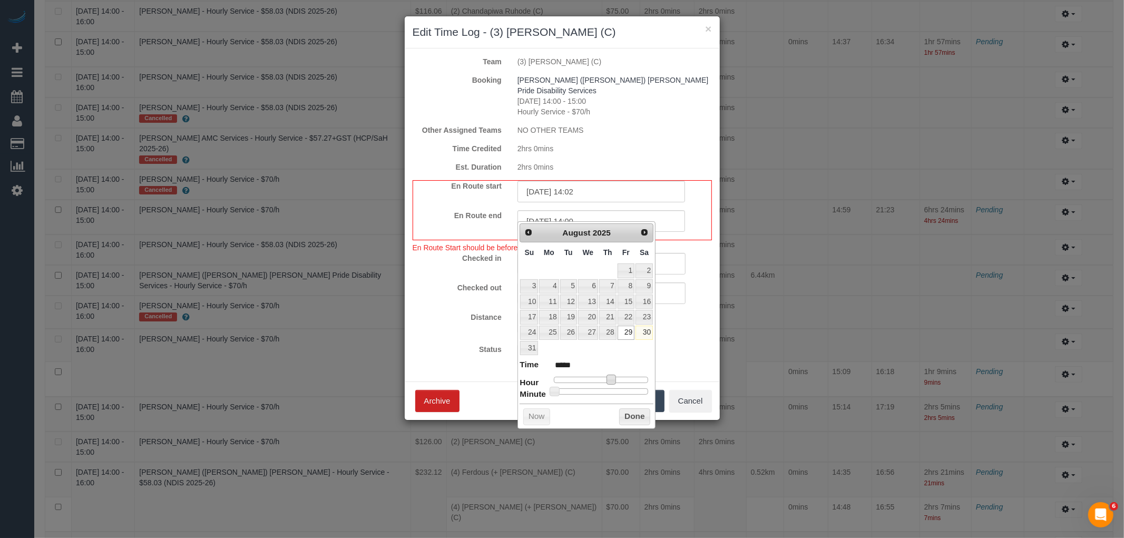
click at [571, 392] on div at bounding box center [601, 391] width 94 height 6
type input "[DATE] 14:10"
type input "*****"
click at [646, 418] on button "Done" at bounding box center [634, 416] width 31 height 17
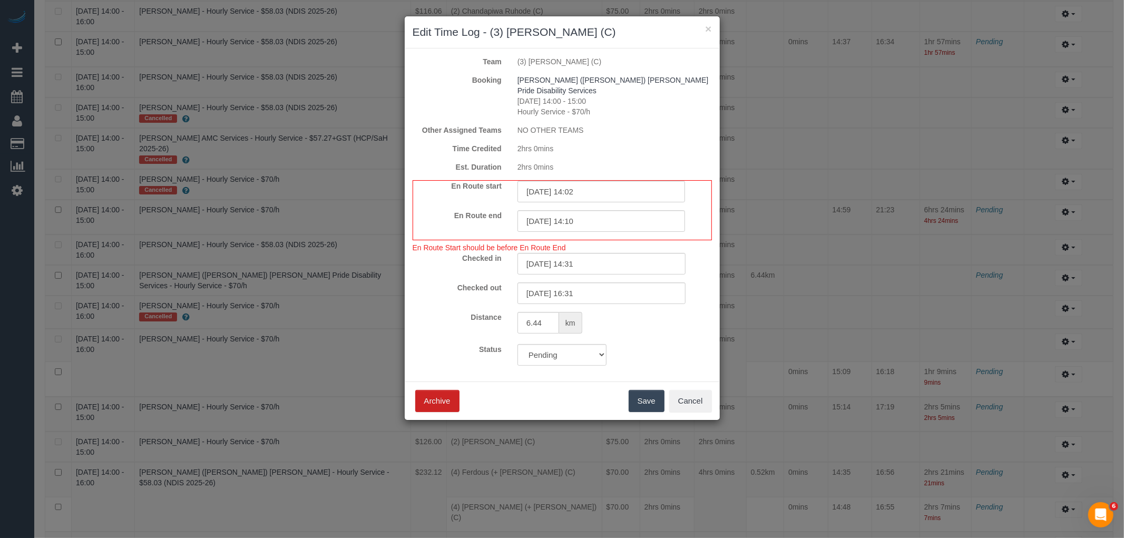
click at [655, 390] on button "Save" at bounding box center [647, 401] width 36 height 22
